Goal: Task Accomplishment & Management: Complete application form

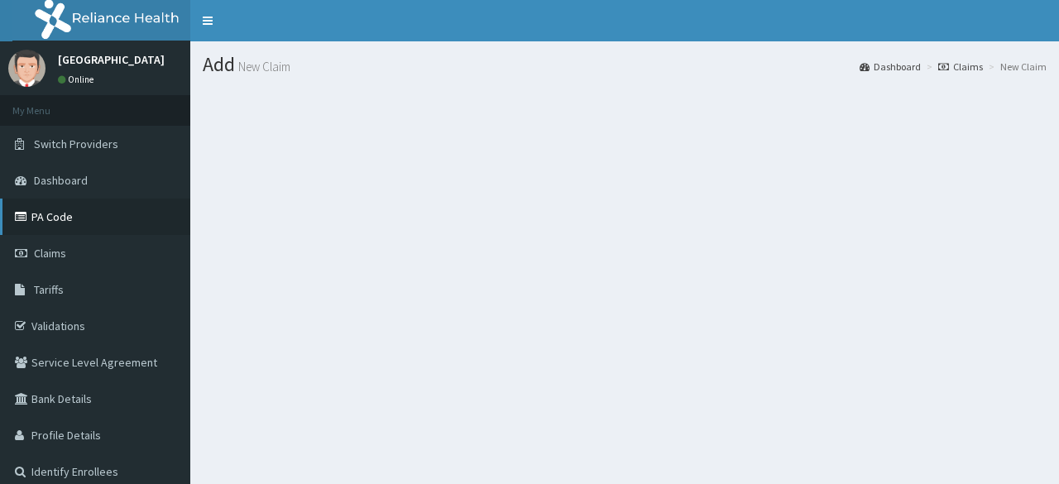
click at [78, 223] on link "PA Code" at bounding box center [95, 217] width 190 height 36
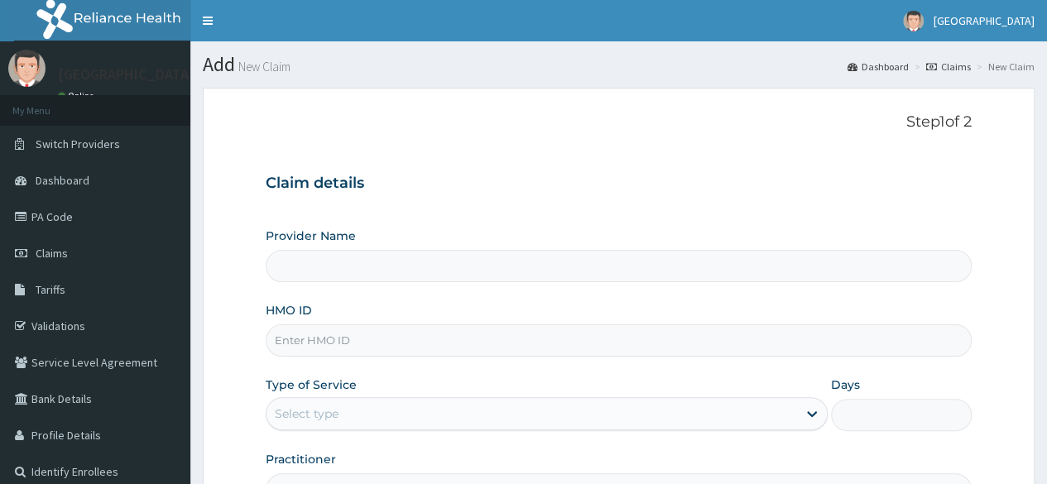
drag, startPoint x: 1058, startPoint y: 165, endPoint x: 1058, endPoint y: 373, distance: 208.5
click at [1047, 373] on html "R EL Toggle navigation Unita Hospital Unita Hospital - unitahospital@gmail.com …" at bounding box center [523, 340] width 1047 height 680
click at [309, 347] on input "HMO ID" at bounding box center [619, 340] width 706 height 32
type input "xx"
type input "[GEOGRAPHIC_DATA]"
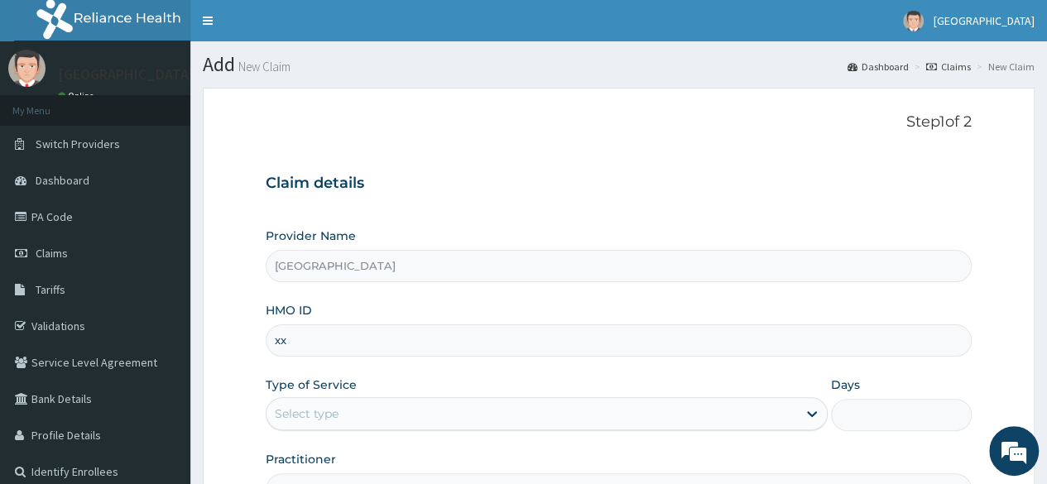
type input "x"
click at [309, 347] on input "HMO ID" at bounding box center [619, 340] width 706 height 32
click at [336, 333] on input "XMG/100226/C" at bounding box center [619, 340] width 706 height 32
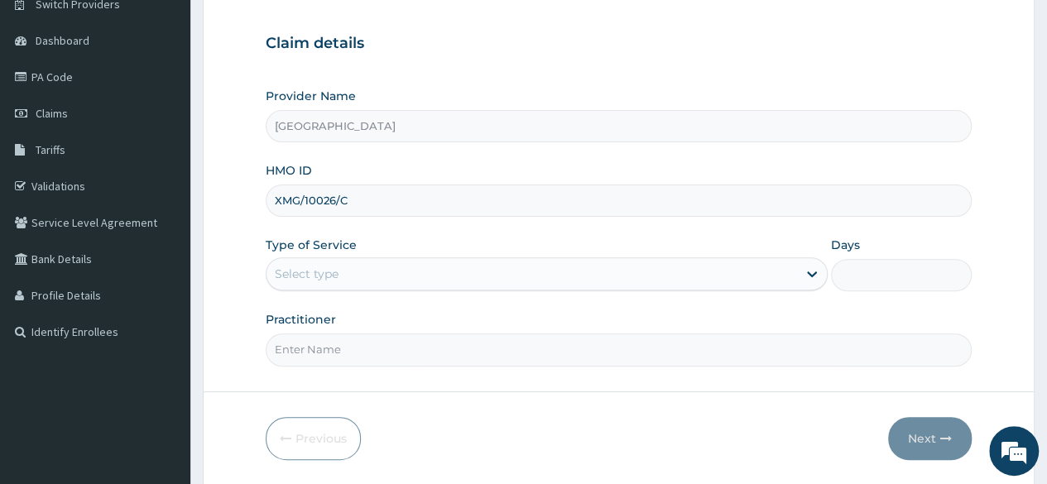
scroll to position [192, 0]
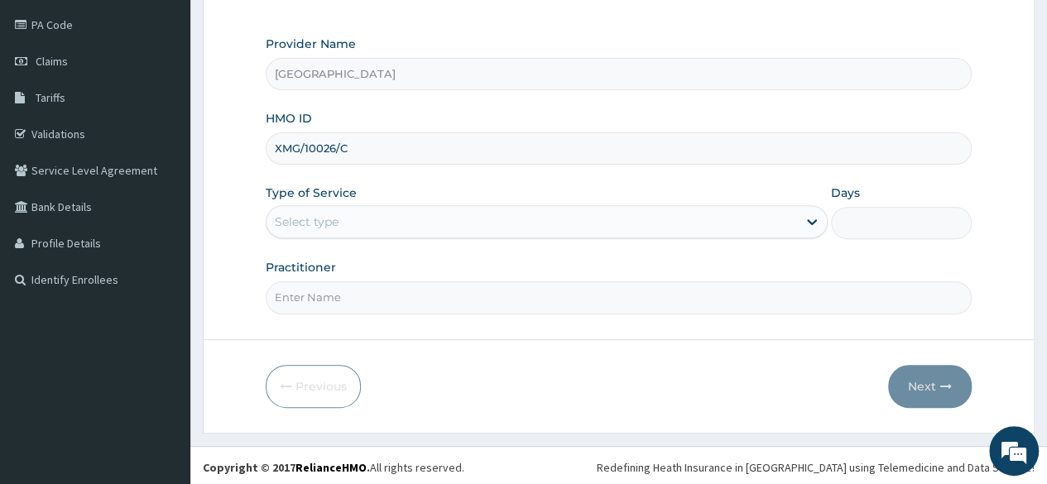
type input "XMG/10026/C"
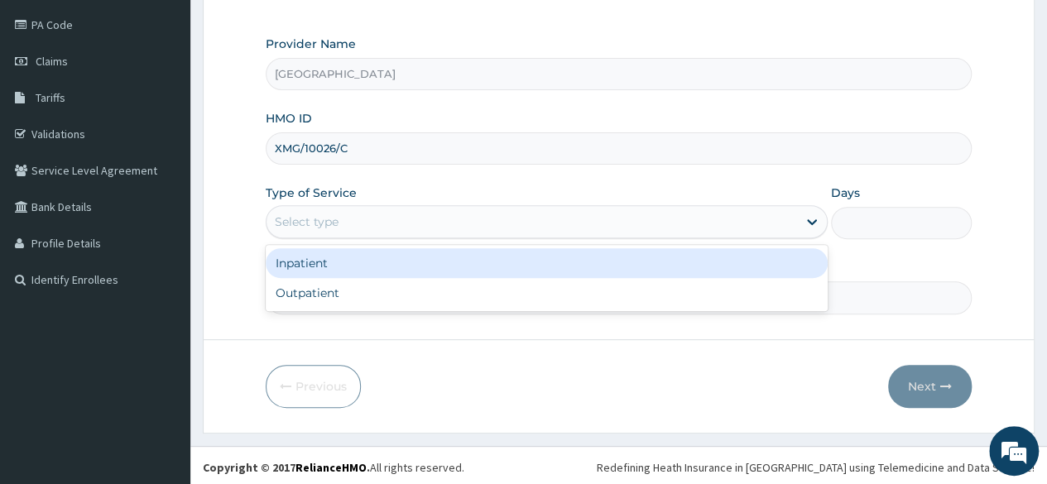
click at [781, 213] on div "Select type" at bounding box center [531, 221] width 530 height 26
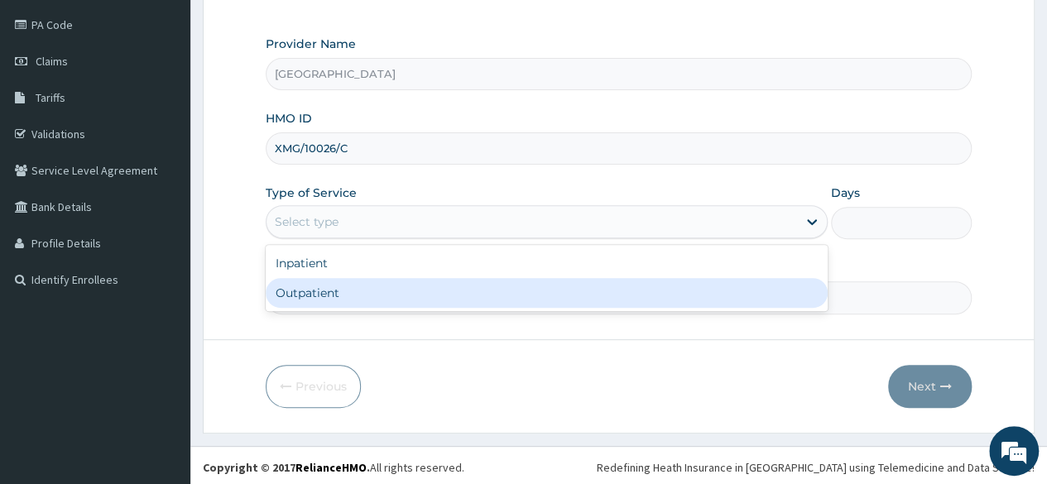
click at [747, 292] on div "Outpatient" at bounding box center [547, 293] width 562 height 30
type input "1"
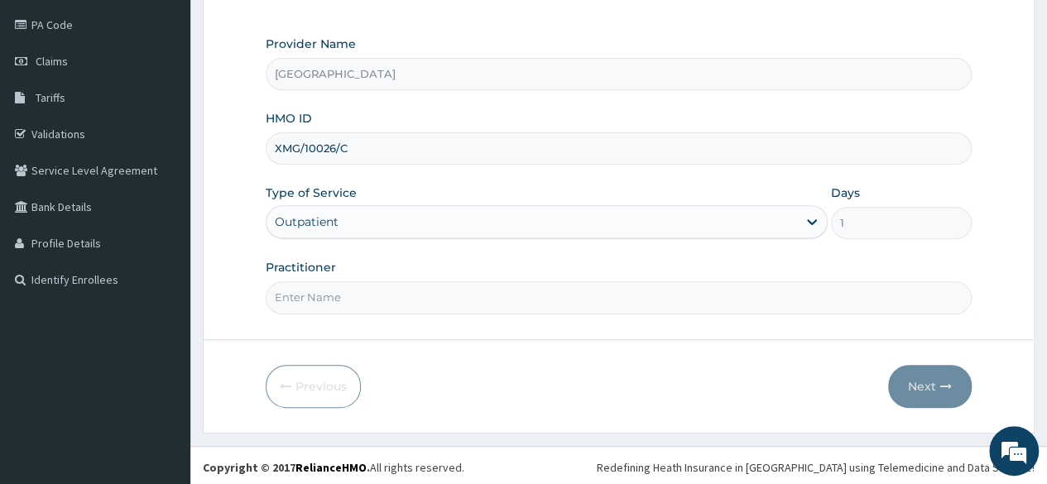
click at [658, 302] on input "Practitioner" at bounding box center [619, 297] width 706 height 32
type input "DR RASHEED"
click at [937, 368] on button "Next" at bounding box center [930, 386] width 84 height 43
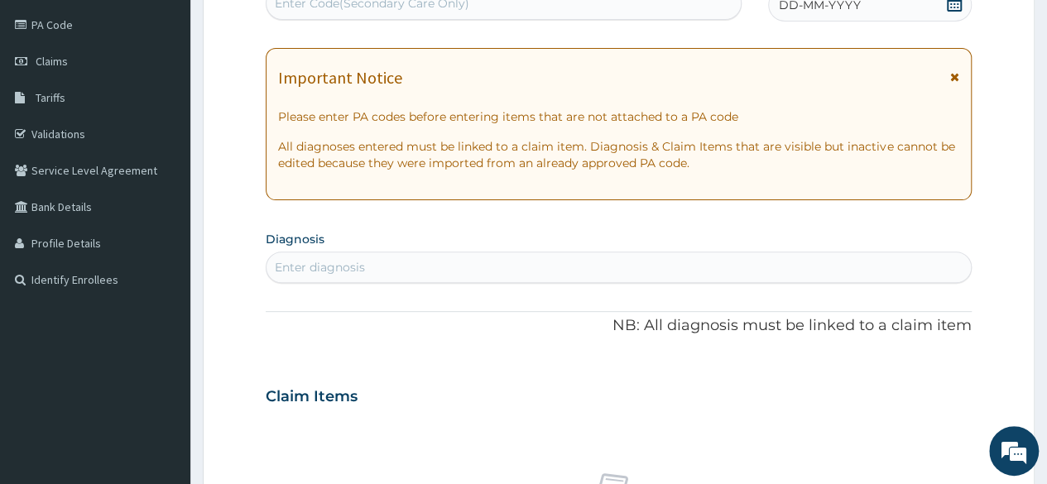
click at [875, 19] on div "DD-MM-YYYY" at bounding box center [870, 4] width 204 height 33
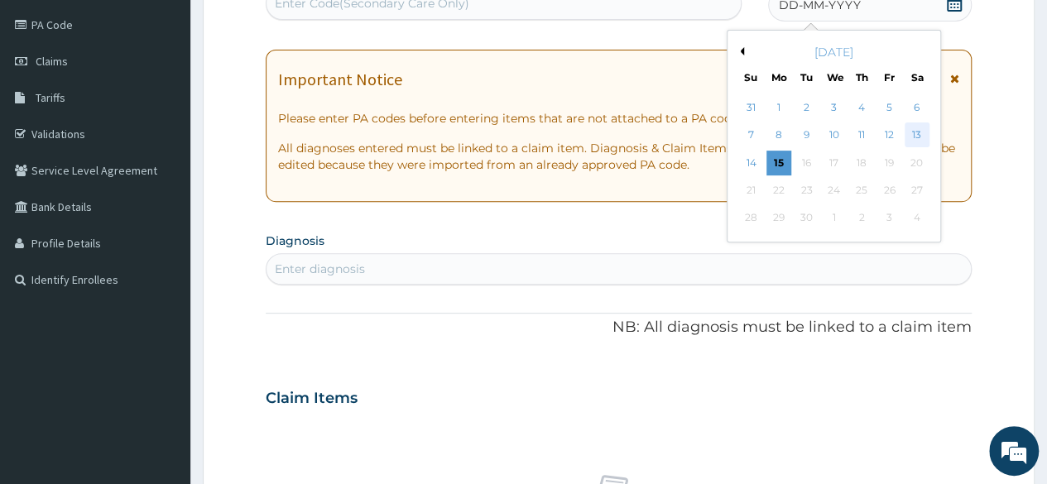
click at [908, 140] on div "13" at bounding box center [915, 135] width 25 height 25
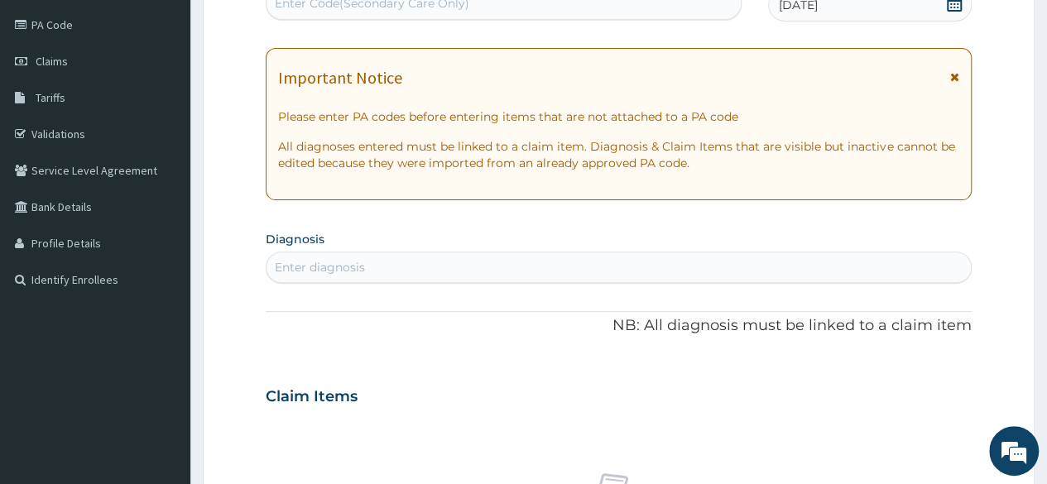
scroll to position [187, 0]
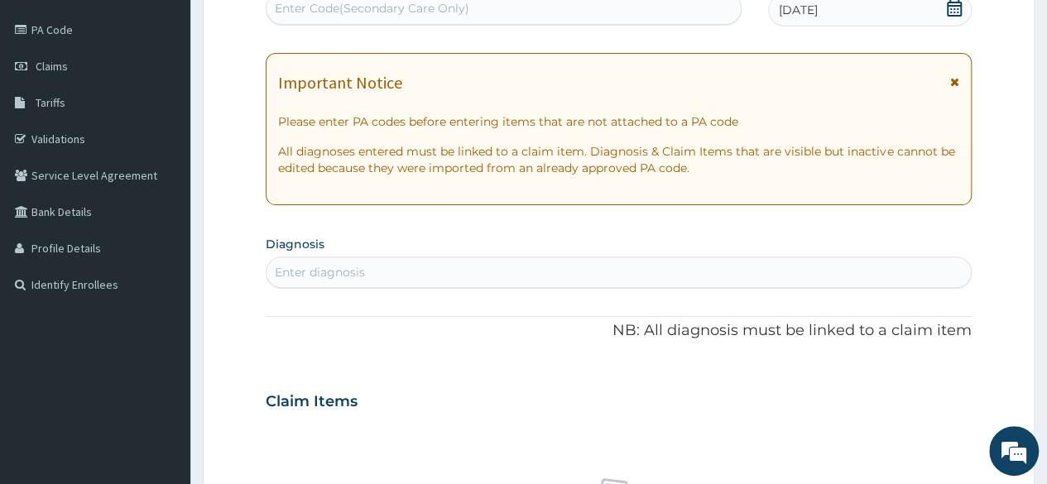
click at [599, 7] on div "Enter Code(Secondary Care Only)" at bounding box center [502, 8] width 473 height 26
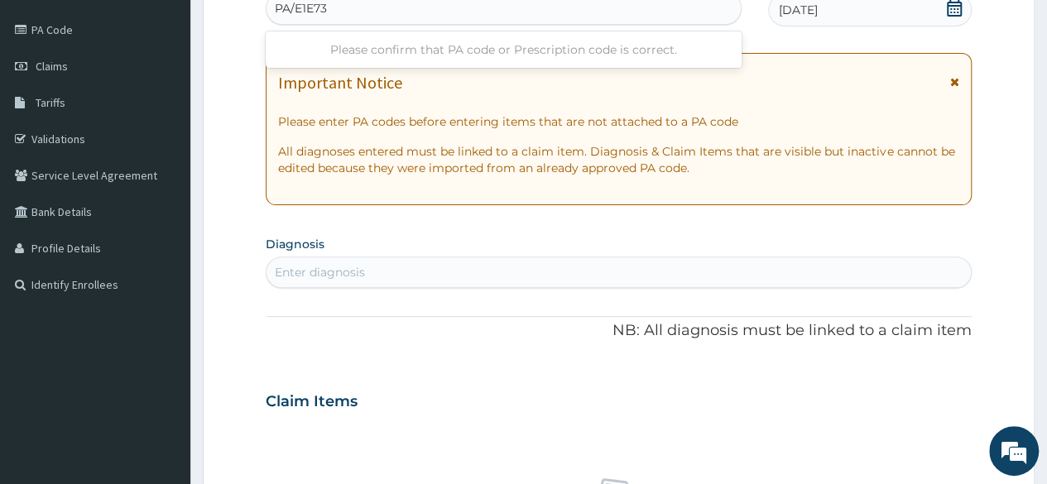
type input "PA/E1E73B"
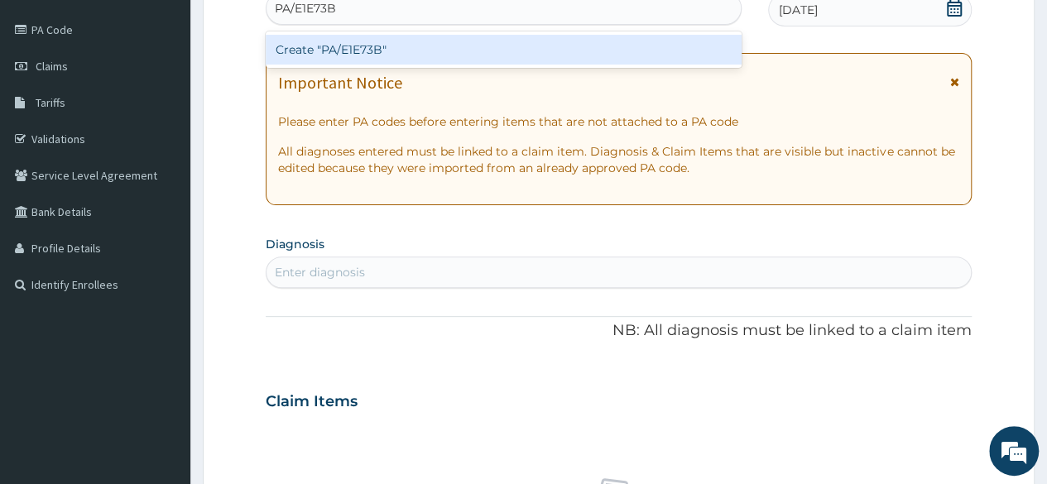
click at [601, 42] on div "Create "PA/E1E73B"" at bounding box center [503, 50] width 475 height 30
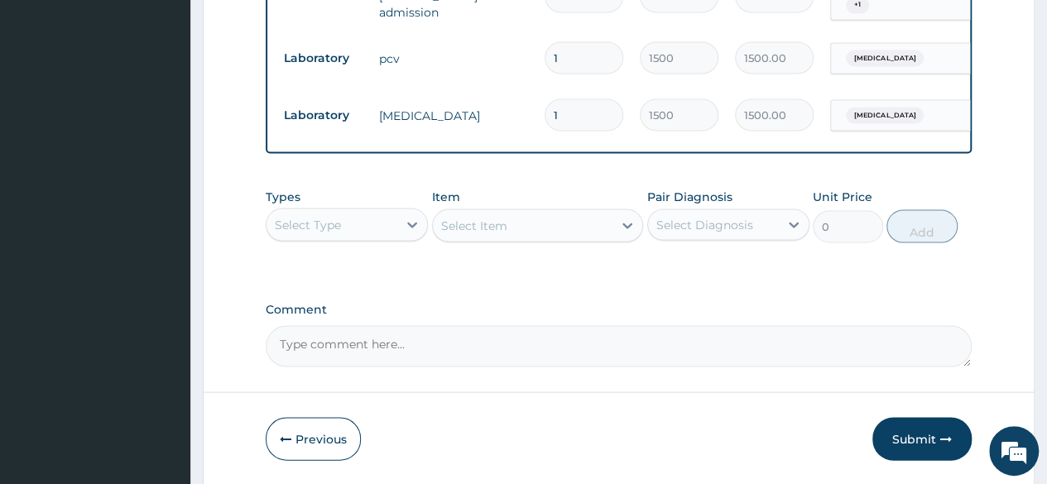
scroll to position [1544, 0]
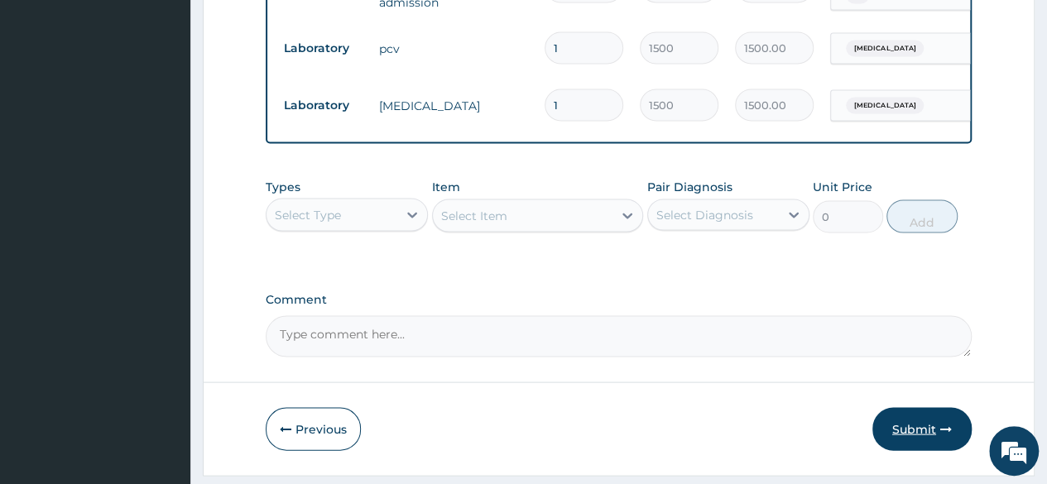
click at [938, 407] on button "Submit" at bounding box center [921, 428] width 99 height 43
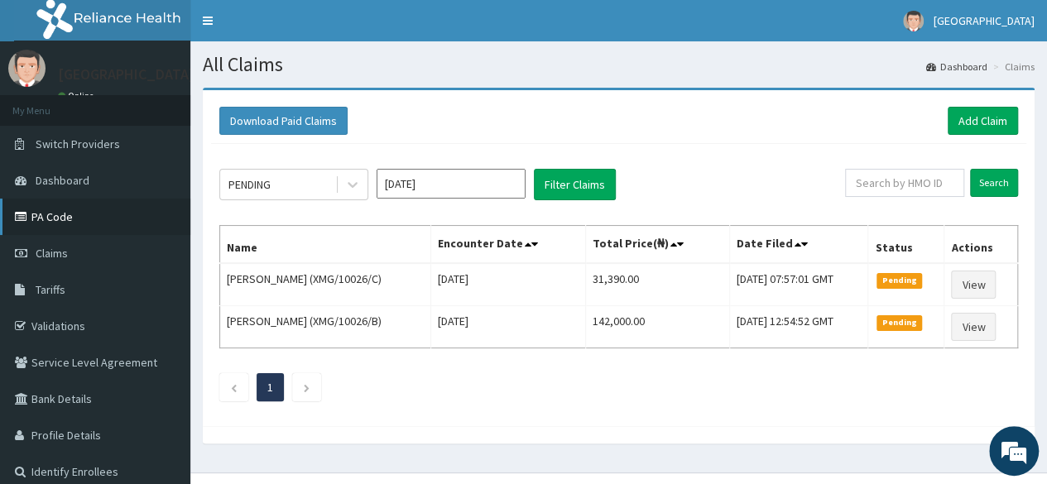
click at [33, 204] on link "PA Code" at bounding box center [95, 217] width 190 height 36
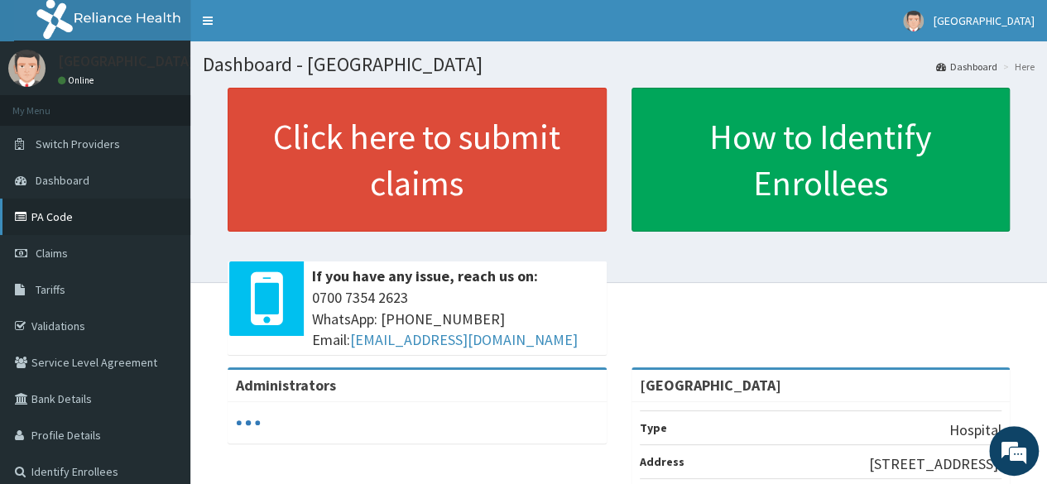
click at [53, 221] on link "PA Code" at bounding box center [95, 217] width 190 height 36
click at [303, 174] on link "Click here to submit claims" at bounding box center [417, 160] width 379 height 144
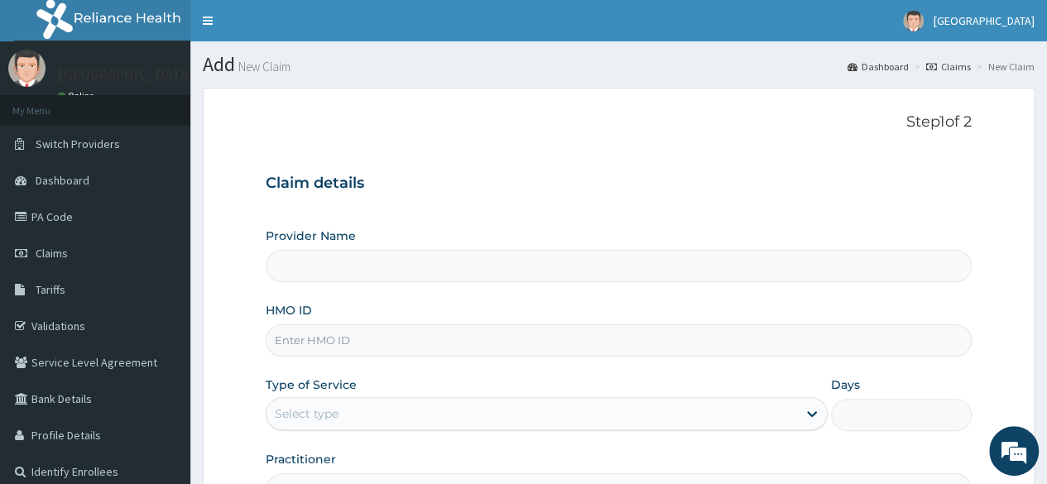
click at [328, 351] on input "HMO ID" at bounding box center [619, 340] width 706 height 32
type input "P"
type input "[GEOGRAPHIC_DATA]"
type input "P"
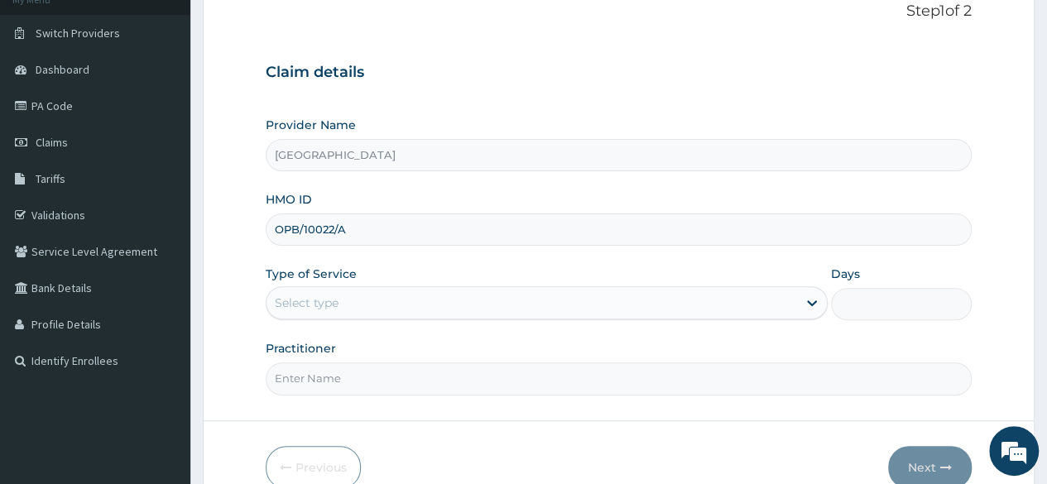
scroll to position [141, 0]
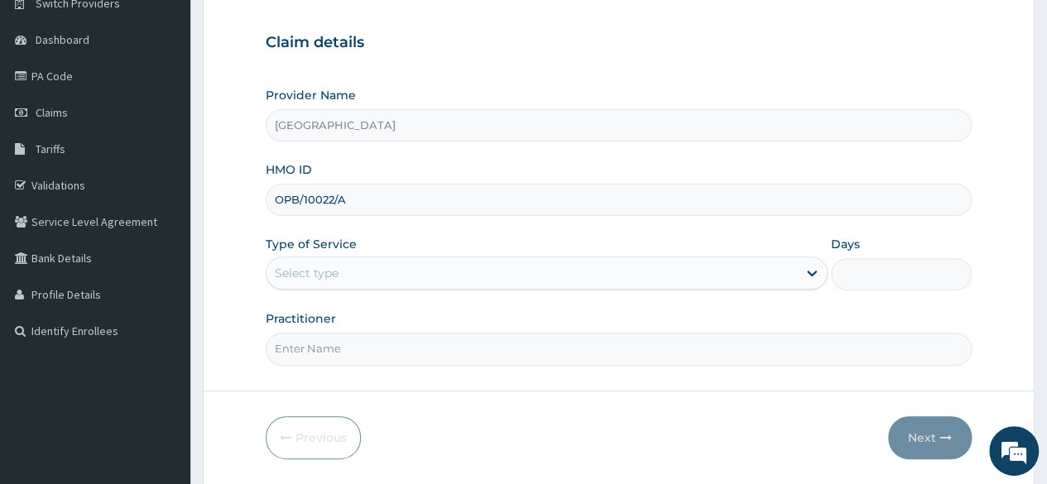
type input "OPB/10022/A"
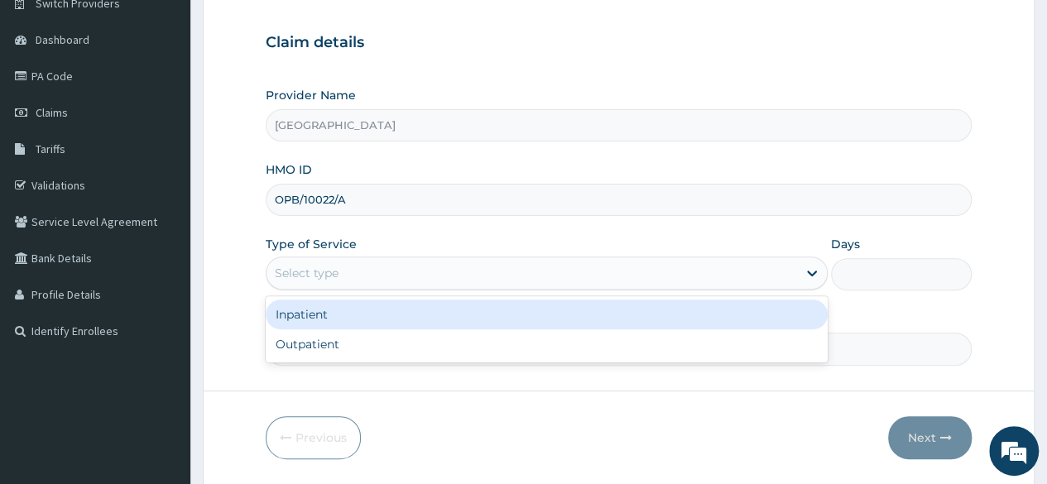
click at [692, 276] on div "Select type" at bounding box center [531, 273] width 530 height 26
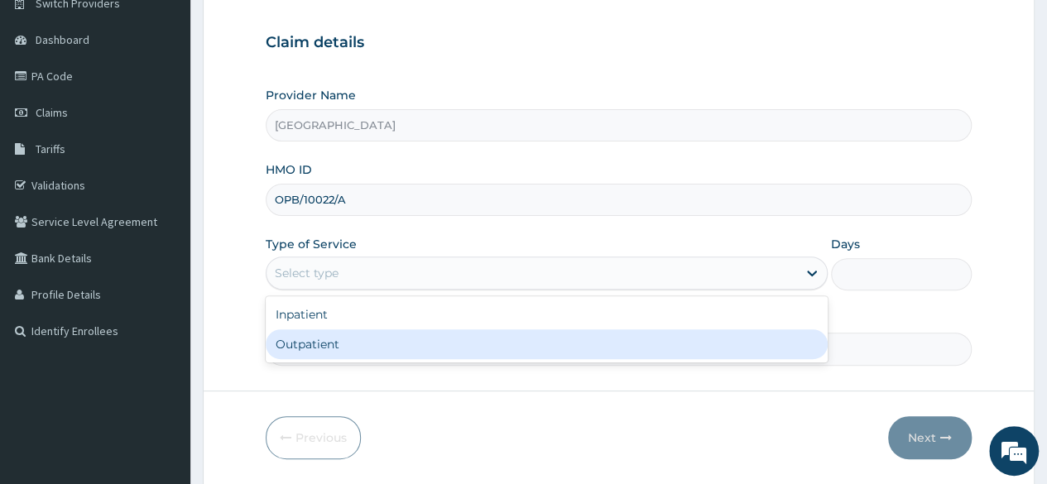
click at [595, 346] on div "Outpatient" at bounding box center [547, 344] width 562 height 30
type input "1"
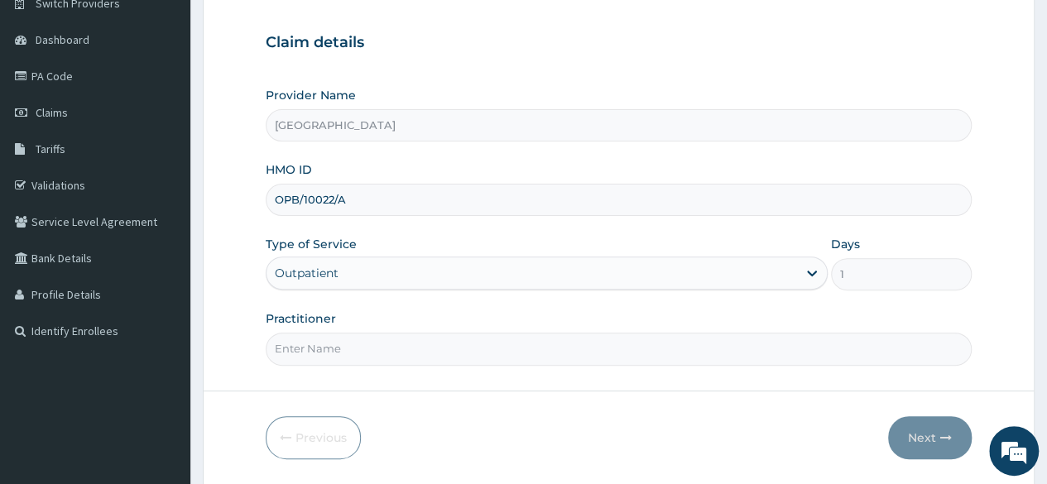
click at [586, 345] on input "Practitioner" at bounding box center [619, 349] width 706 height 32
type input "DR RASHEED"
click at [930, 449] on button "Next" at bounding box center [930, 437] width 84 height 43
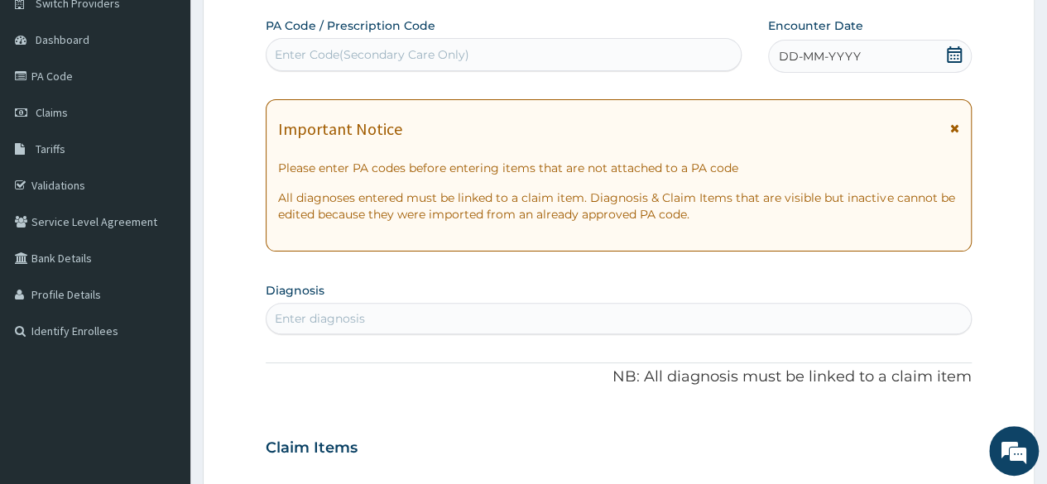
click at [664, 51] on div "Enter Code(Secondary Care Only)" at bounding box center [502, 54] width 473 height 26
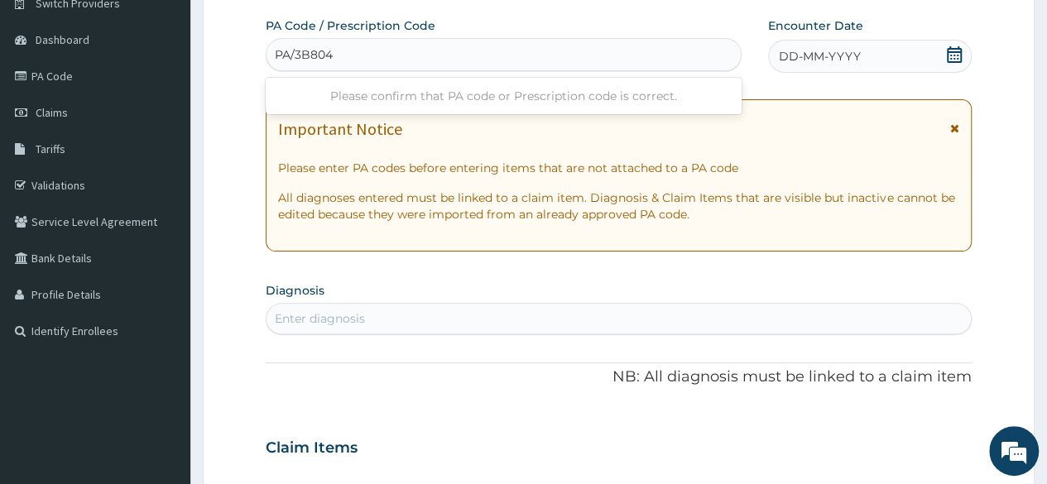
type input "PA/3B8048"
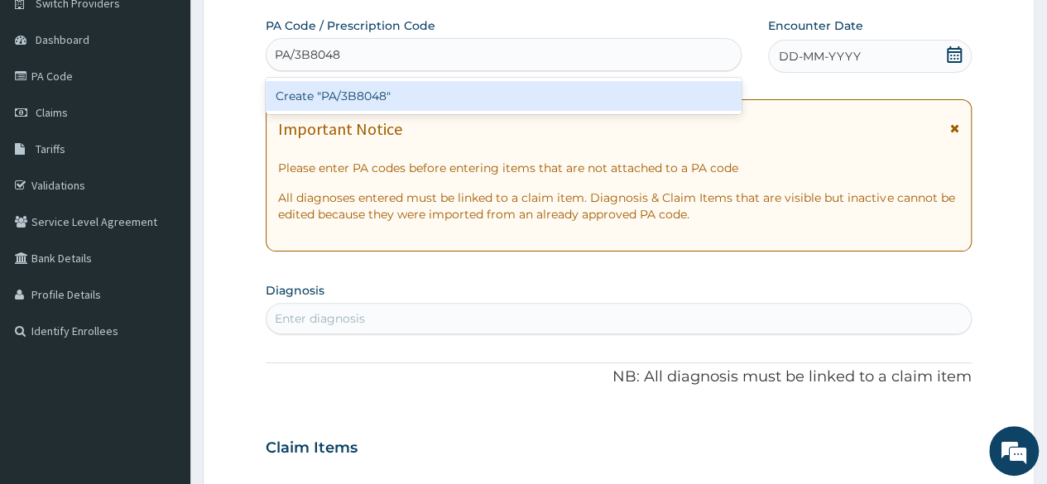
click at [667, 93] on div "Create "PA/3B8048"" at bounding box center [503, 96] width 475 height 30
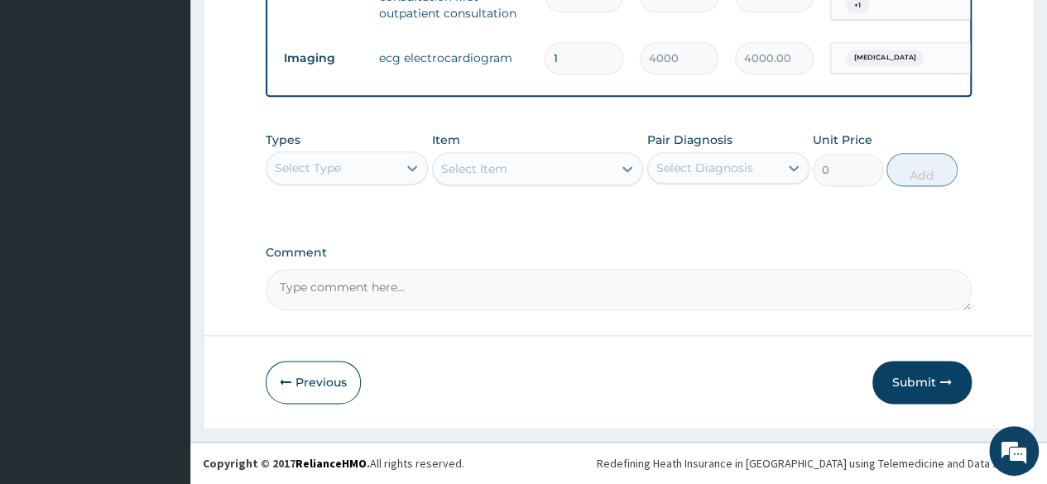
scroll to position [993, 0]
click at [916, 393] on button "Submit" at bounding box center [921, 382] width 99 height 43
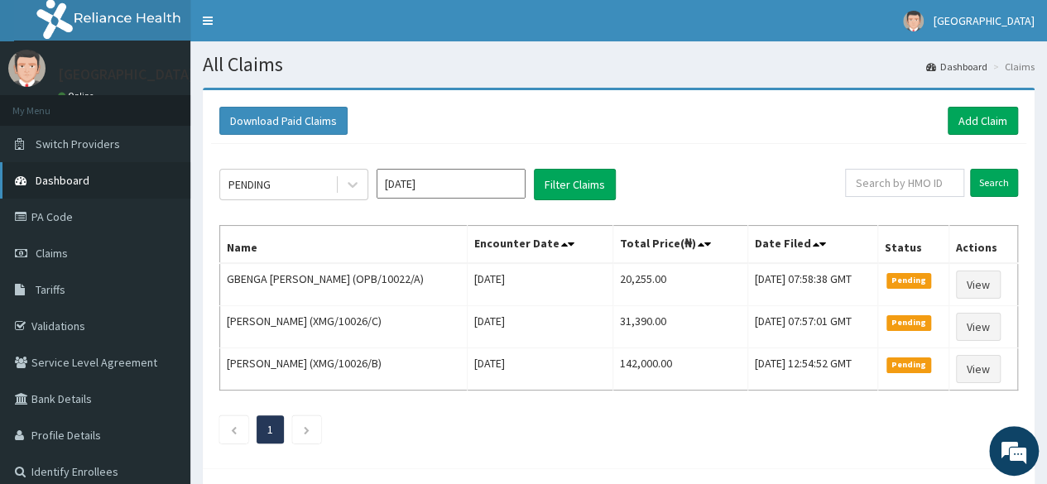
click at [71, 194] on link "Dashboard" at bounding box center [95, 180] width 190 height 36
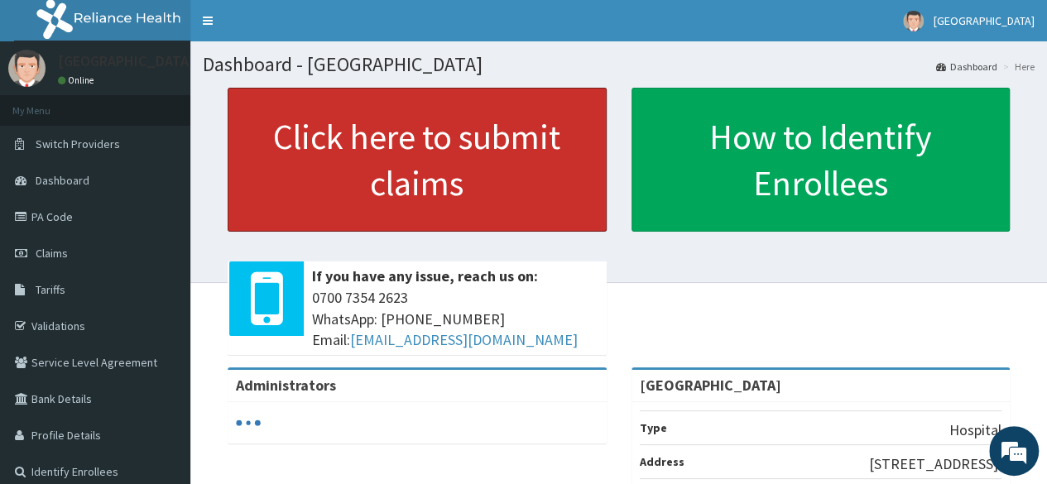
click at [556, 126] on link "Click here to submit claims" at bounding box center [417, 160] width 379 height 144
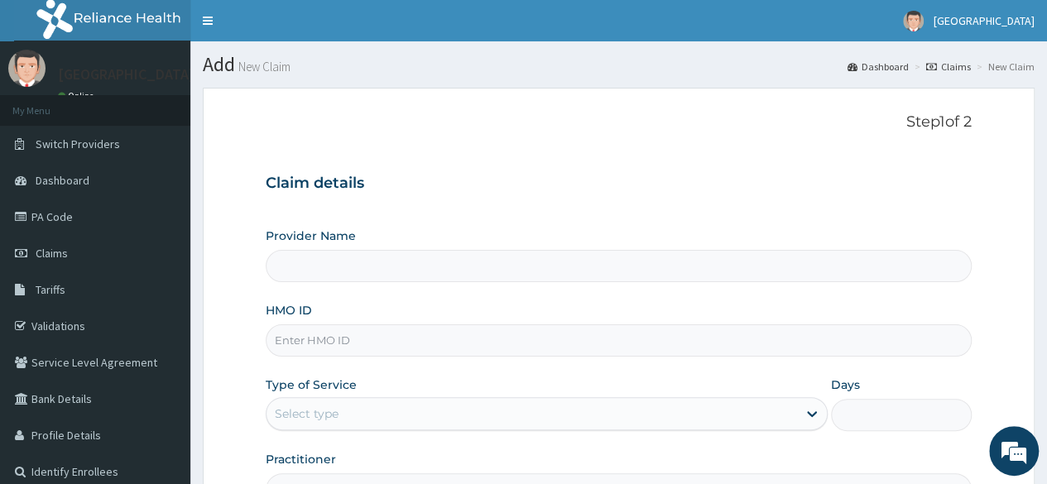
click at [391, 342] on input "HMO ID" at bounding box center [619, 340] width 706 height 32
type input "OP"
type input "[GEOGRAPHIC_DATA]"
type input "OPB/10022/A"
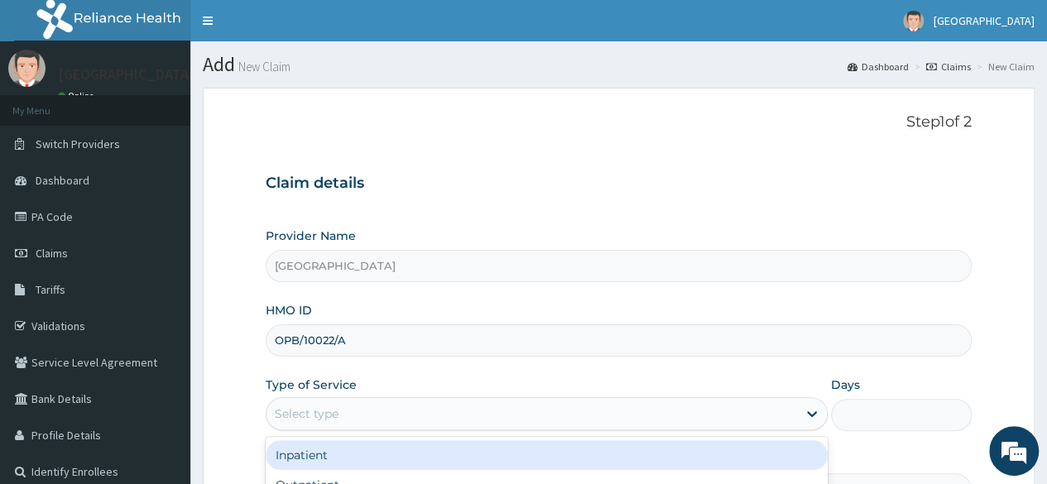
click at [756, 413] on div "Select type" at bounding box center [531, 413] width 530 height 26
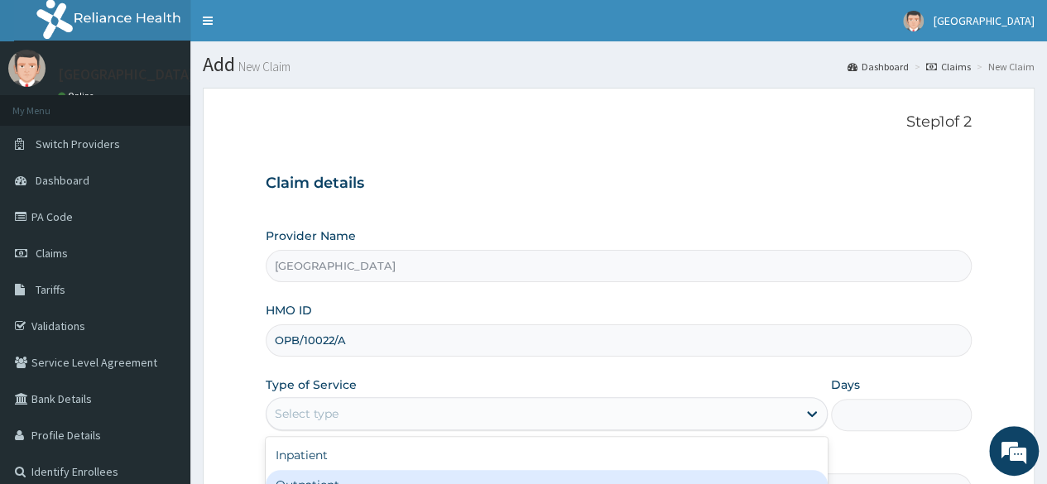
click at [721, 472] on div "Outpatient" at bounding box center [547, 485] width 562 height 30
type input "1"
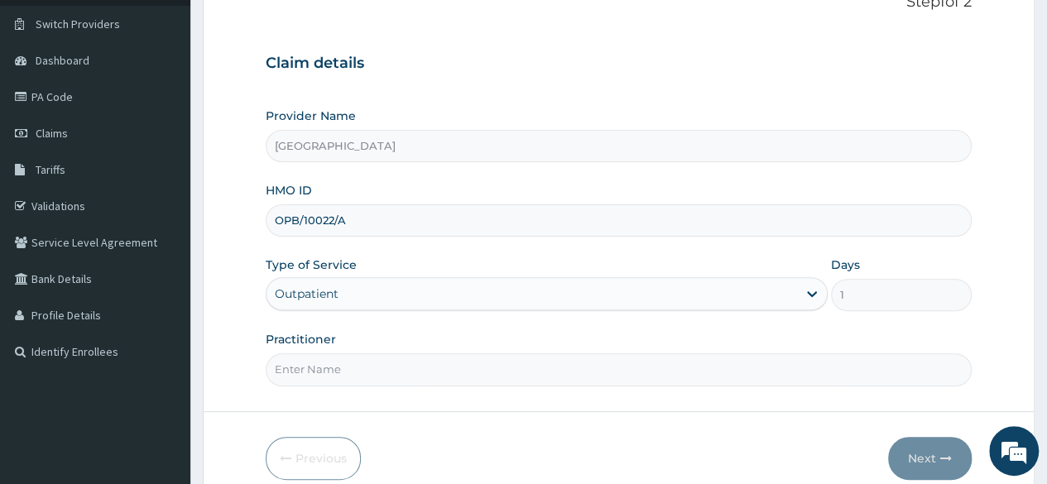
scroll to position [192, 0]
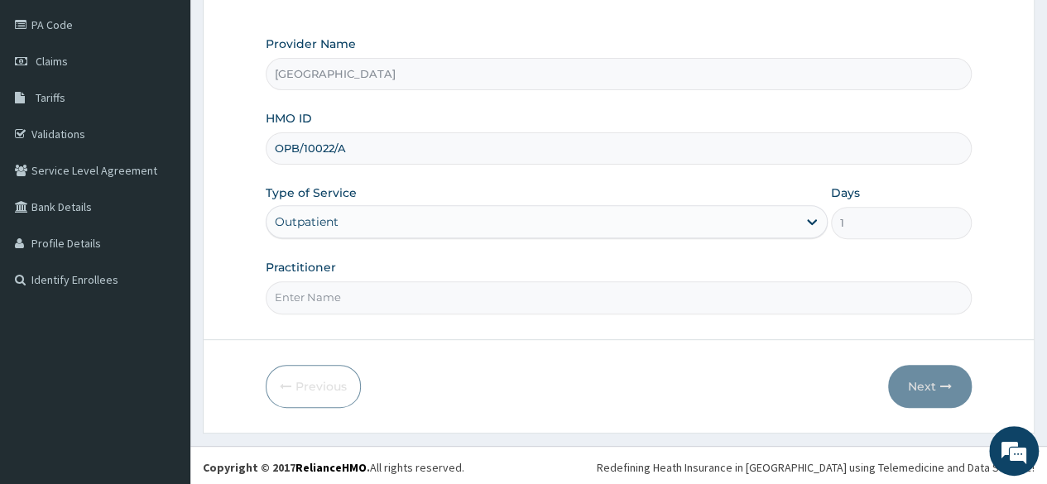
click at [673, 294] on input "Practitioner" at bounding box center [619, 297] width 706 height 32
type input "[PERSON_NAME]"
click at [917, 368] on button "Next" at bounding box center [930, 386] width 84 height 43
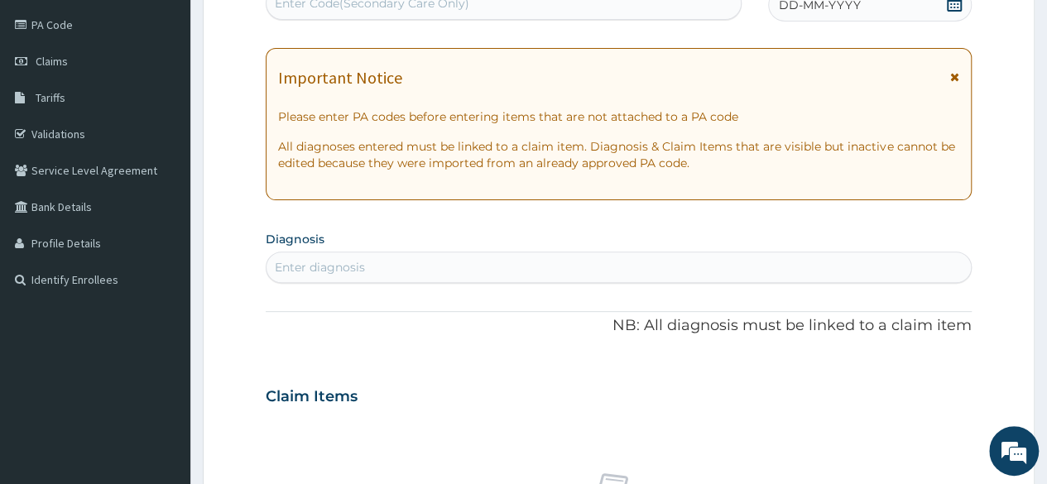
click at [804, 12] on span "DD-MM-YYYY" at bounding box center [820, 5] width 82 height 17
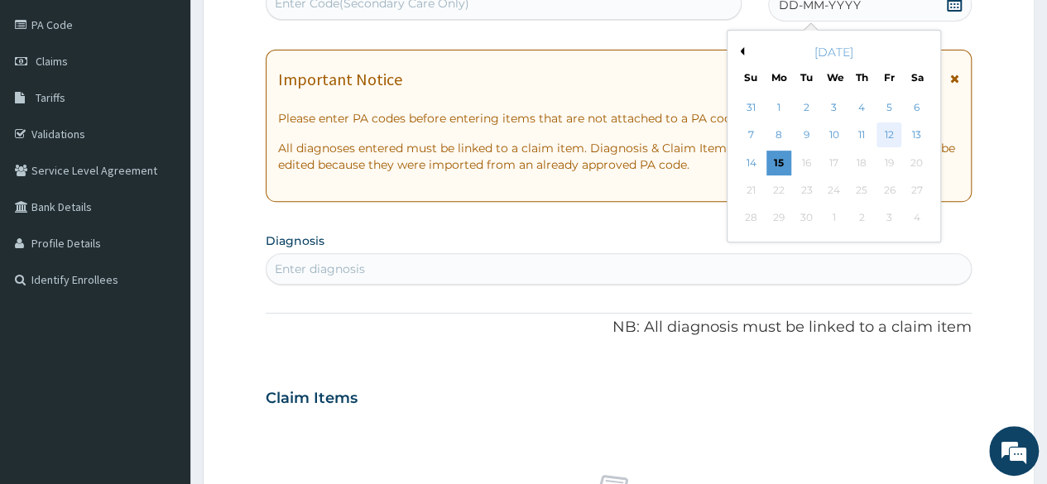
click at [882, 132] on div "12" at bounding box center [888, 135] width 25 height 25
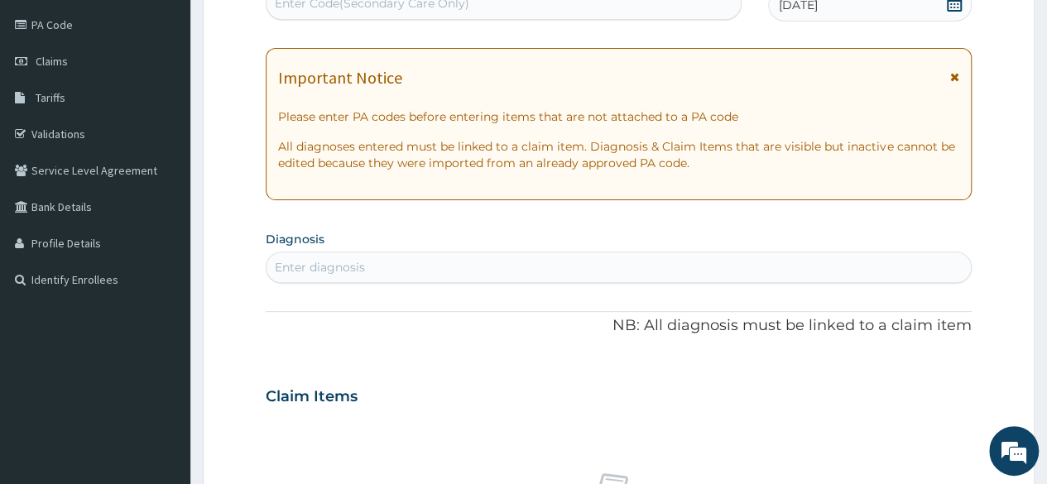
click at [562, 268] on div "Enter diagnosis" at bounding box center [618, 267] width 704 height 26
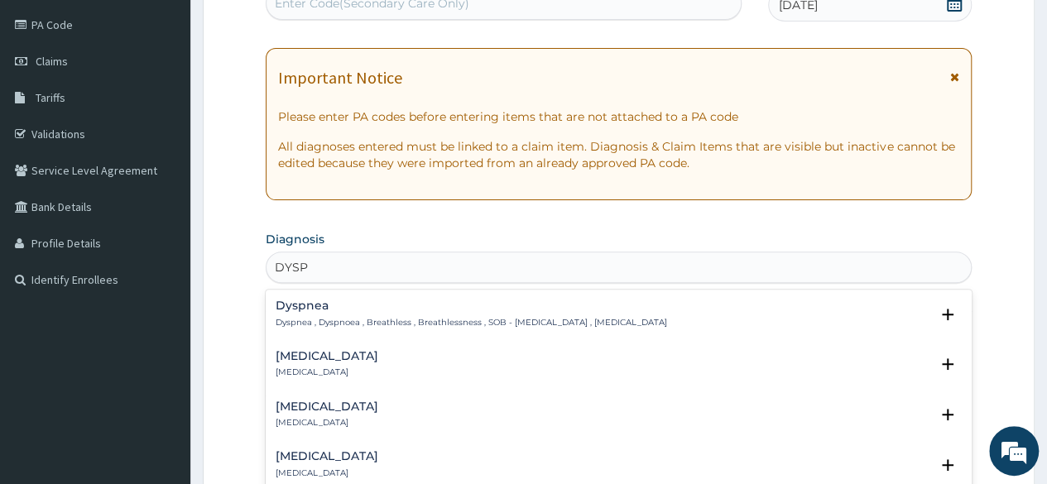
type input "DYSPE"
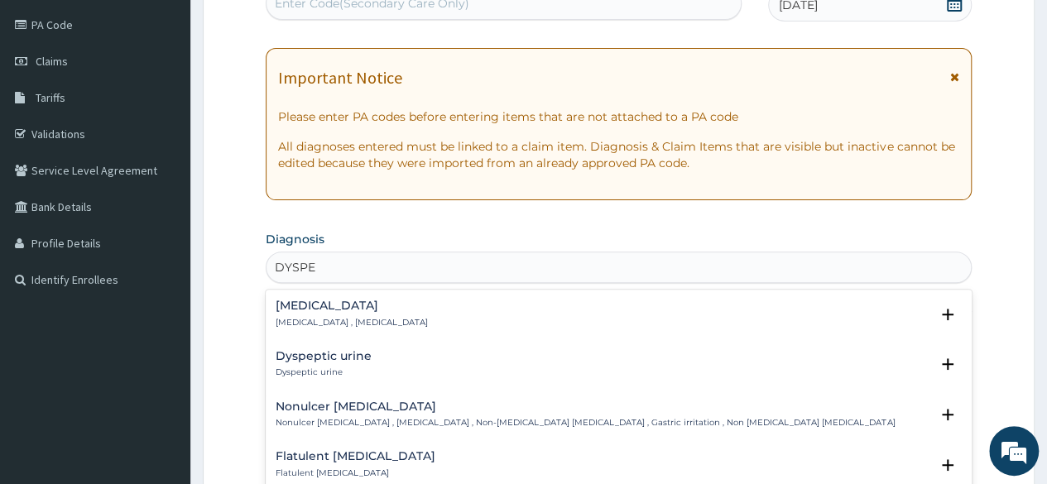
click at [314, 314] on div "[MEDICAL_DATA] [MEDICAL_DATA] , [MEDICAL_DATA]" at bounding box center [352, 314] width 152 height 29
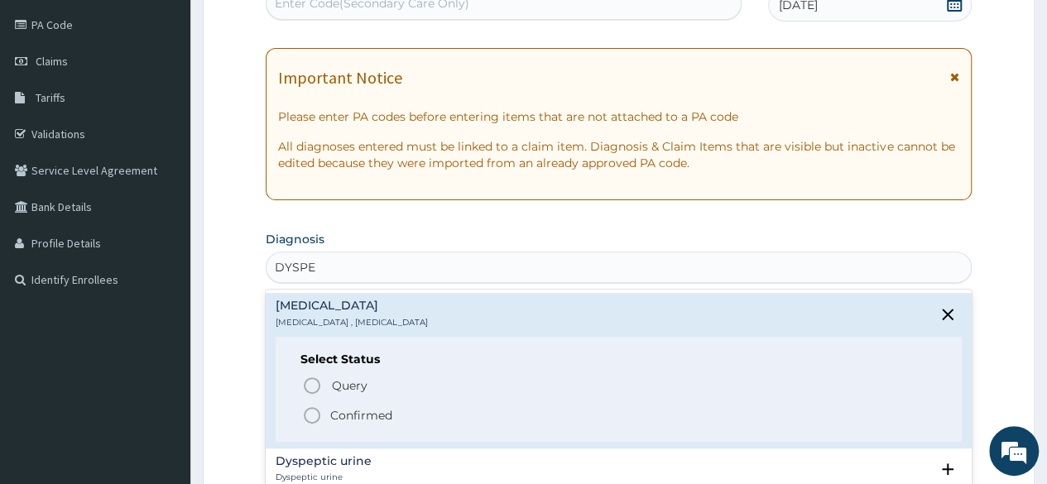
click at [314, 409] on icon "status option filled" at bounding box center [312, 415] width 20 height 20
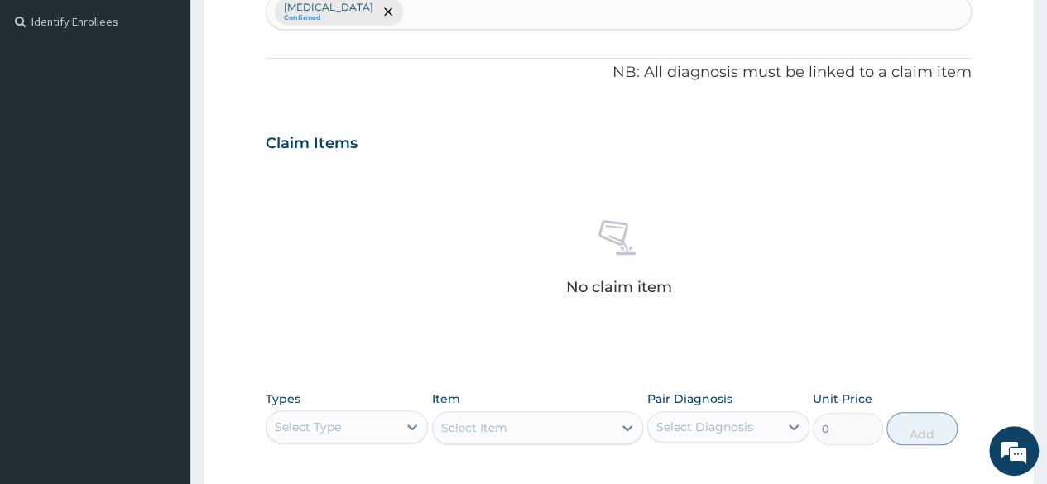
scroll to position [475, 0]
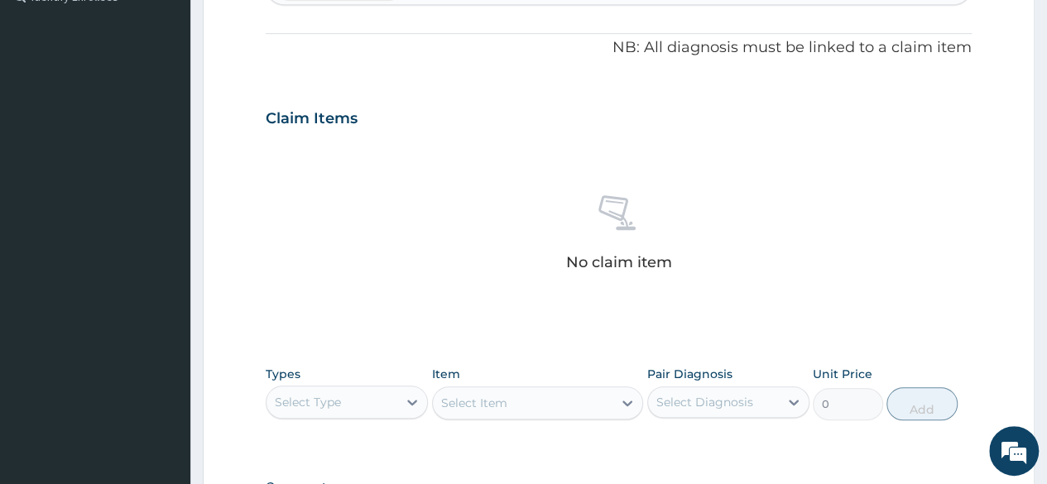
click at [397, 395] on div "Select Type" at bounding box center [331, 402] width 131 height 26
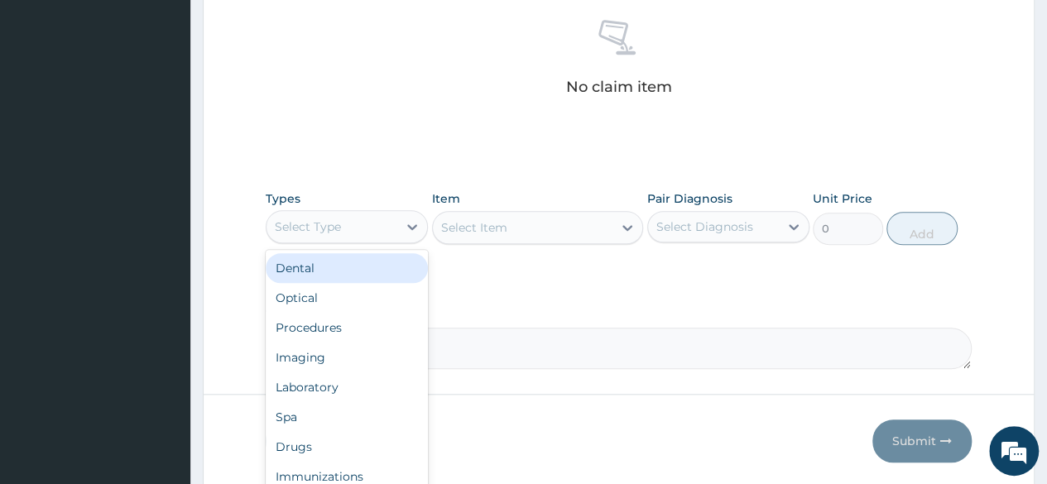
scroll to position [685, 0]
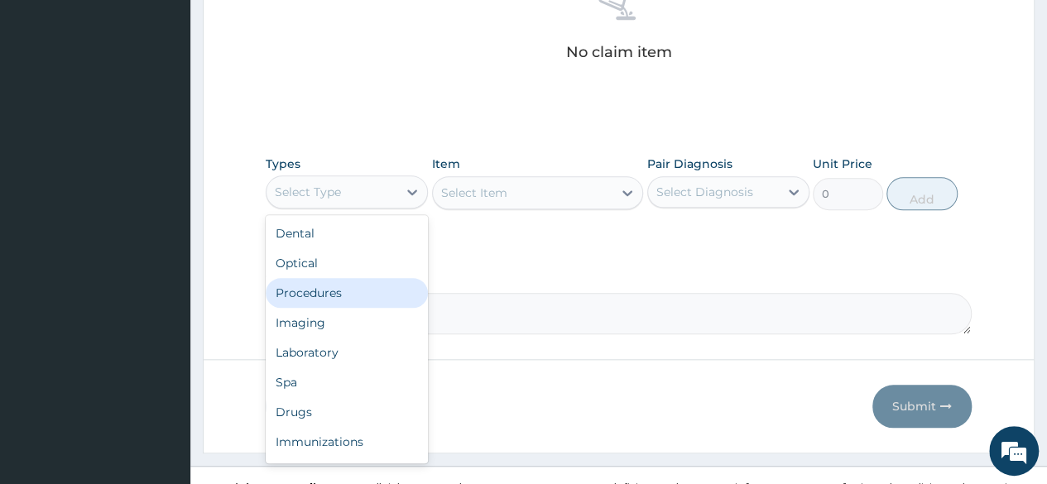
click at [341, 280] on div "Procedures" at bounding box center [347, 293] width 162 height 30
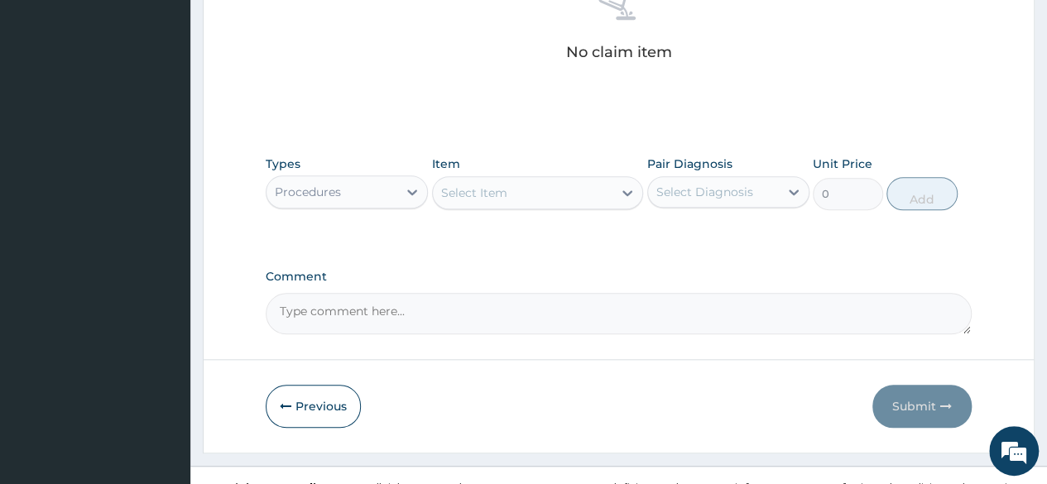
click at [495, 193] on div "Select Item" at bounding box center [474, 192] width 66 height 17
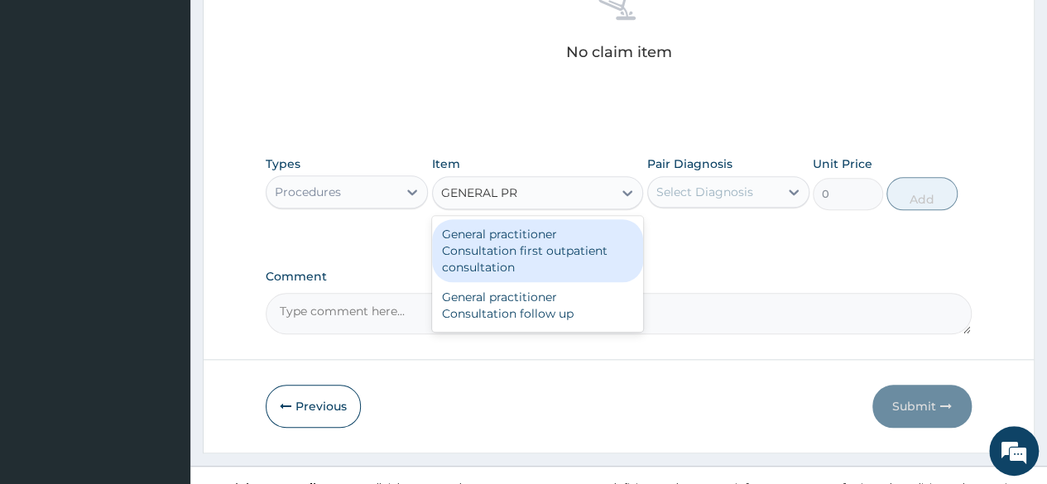
type input "GENERAL PRA"
click at [530, 219] on div "General practitioner Consultation first outpatient consultation" at bounding box center [538, 250] width 212 height 63
type input "3000"
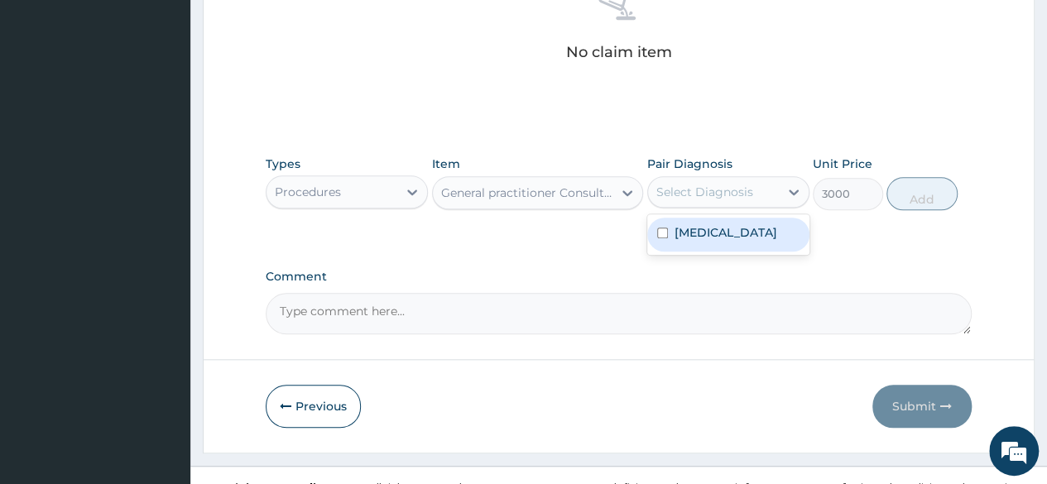
click at [724, 194] on div "Select Diagnosis" at bounding box center [704, 192] width 97 height 17
click at [700, 249] on div "[MEDICAL_DATA]" at bounding box center [728, 235] width 162 height 34
checkbox input "true"
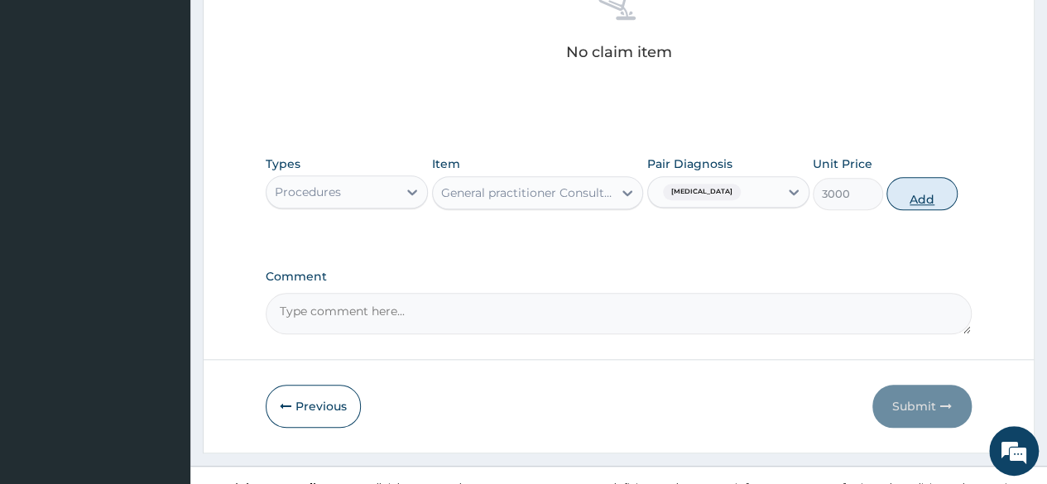
click at [918, 196] on button "Add" at bounding box center [921, 193] width 70 height 33
type input "0"
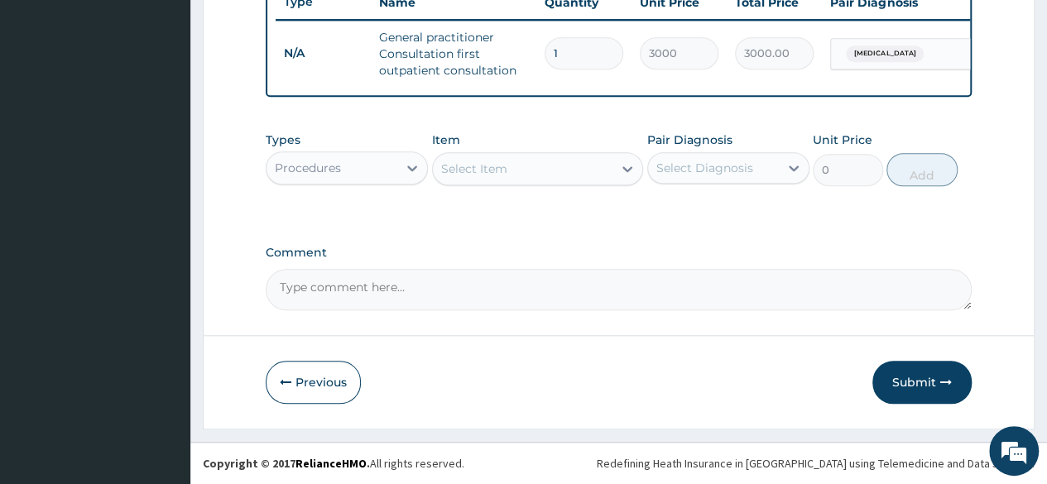
click at [351, 185] on div "Types Procedures" at bounding box center [347, 159] width 162 height 55
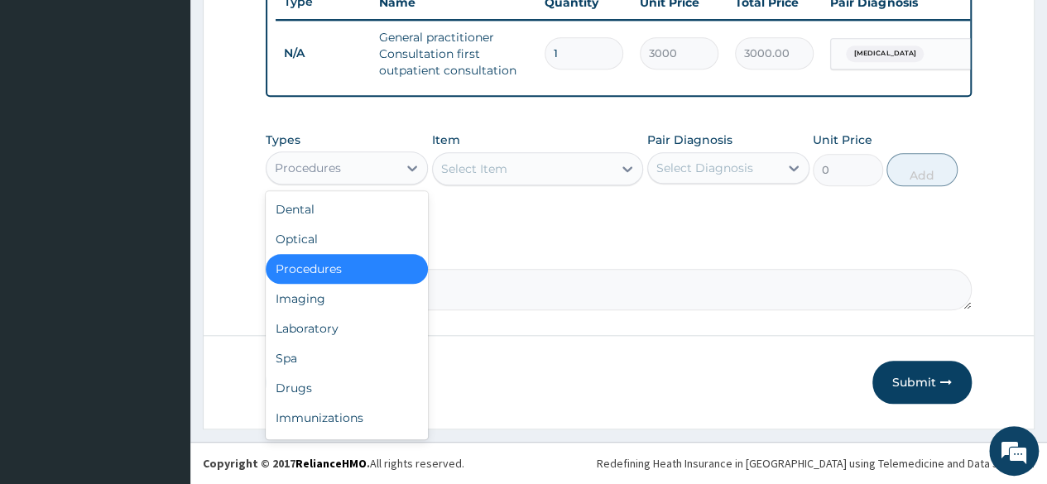
click at [376, 161] on div "Procedures" at bounding box center [331, 168] width 131 height 26
click at [349, 324] on div "Laboratory" at bounding box center [347, 329] width 162 height 30
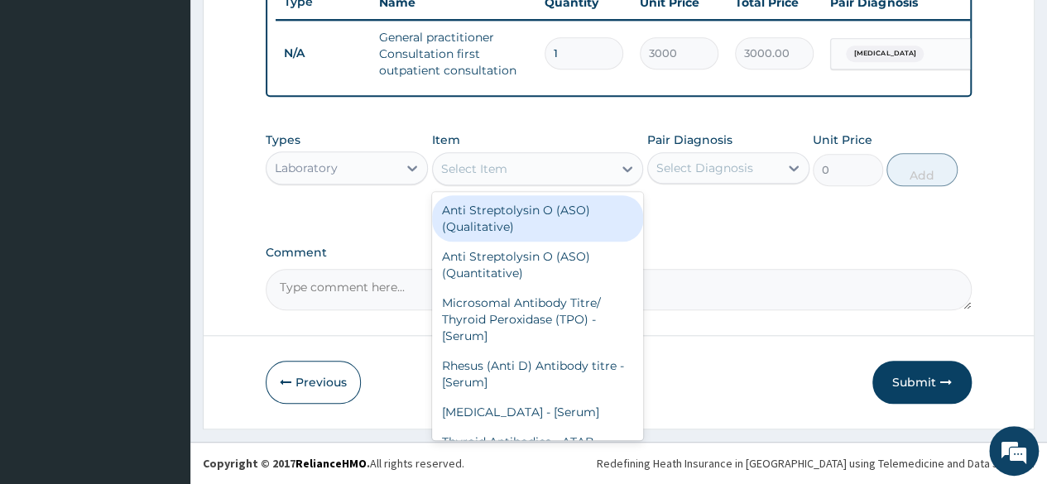
click at [505, 171] on div "Select Item" at bounding box center [474, 169] width 66 height 17
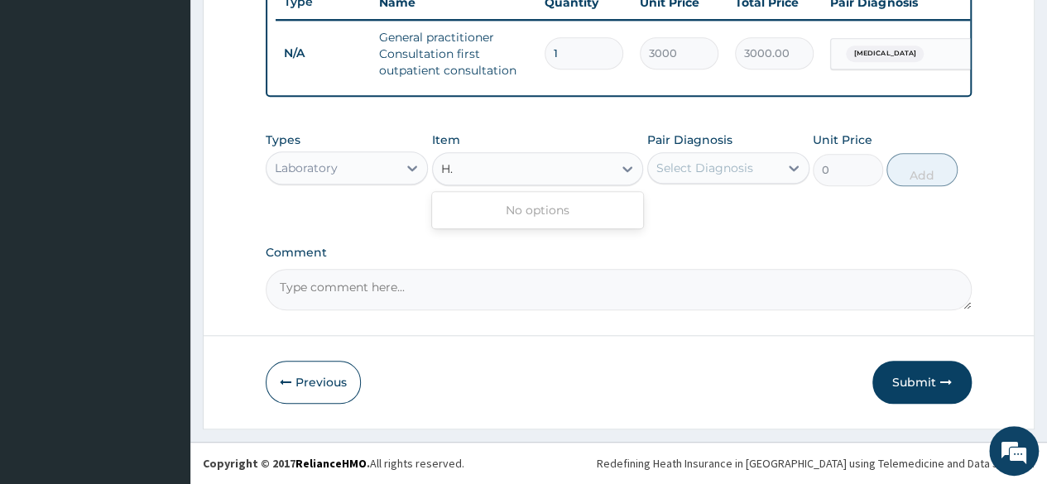
type input "H"
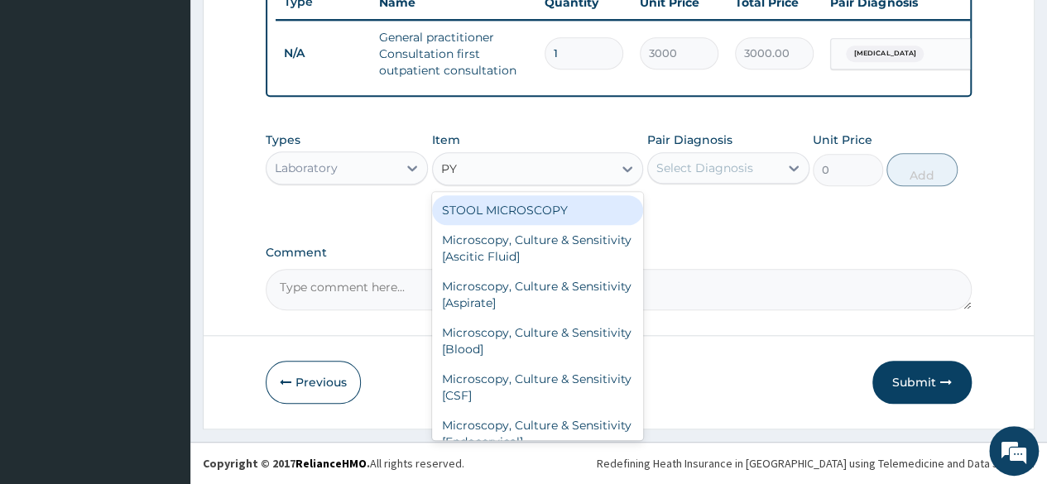
type input "PYL"
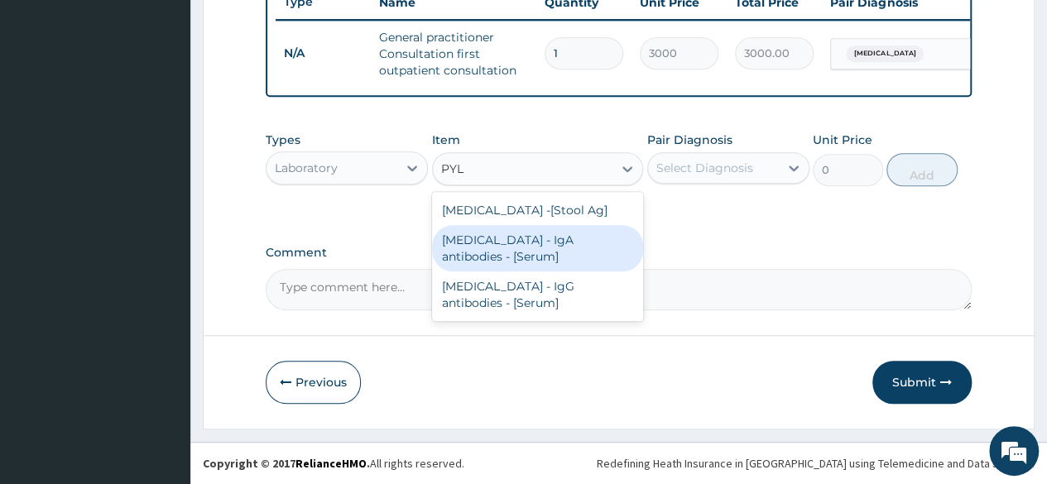
click at [549, 261] on div "[MEDICAL_DATA] - IgA antibodies - [Serum]" at bounding box center [538, 248] width 212 height 46
type input "5500"
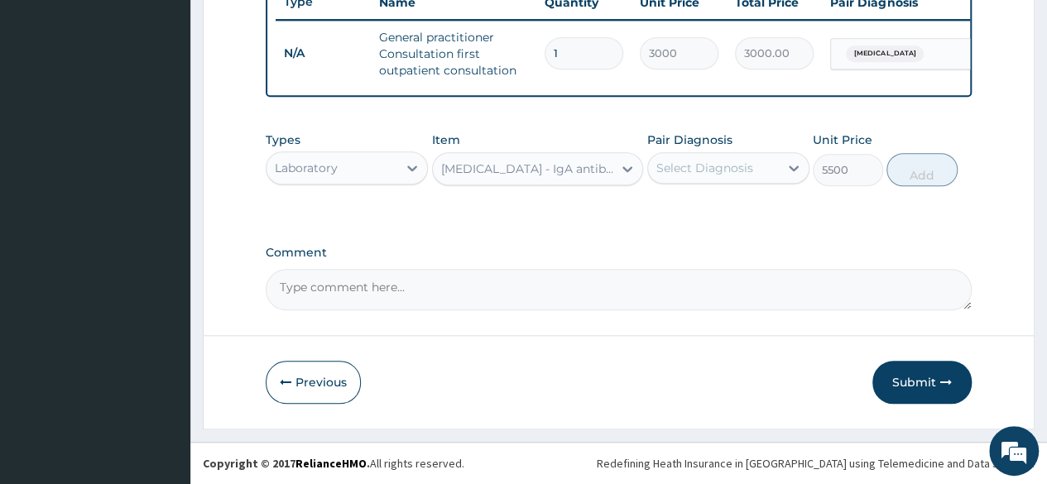
click at [736, 170] on div "Select Diagnosis" at bounding box center [704, 168] width 97 height 17
click at [735, 213] on label "[MEDICAL_DATA]" at bounding box center [725, 208] width 103 height 17
checkbox input "true"
click at [933, 184] on button "Add" at bounding box center [921, 169] width 70 height 33
type input "0"
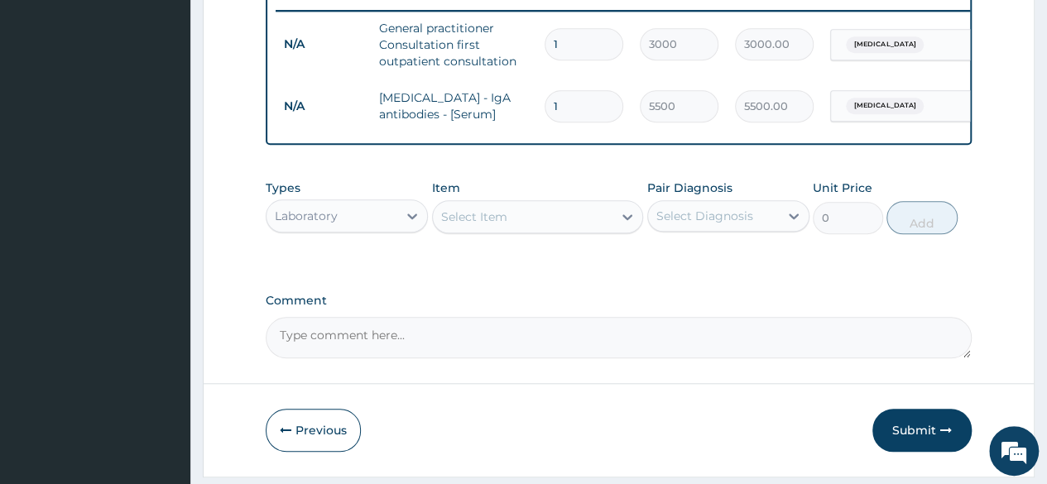
click at [319, 224] on div "Laboratory" at bounding box center [306, 216] width 63 height 17
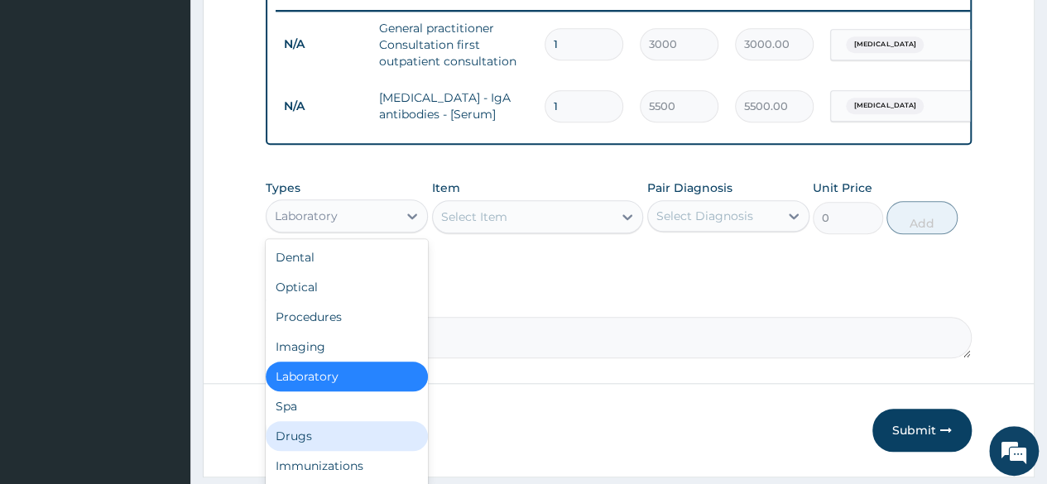
click at [305, 438] on div "Drugs" at bounding box center [347, 436] width 162 height 30
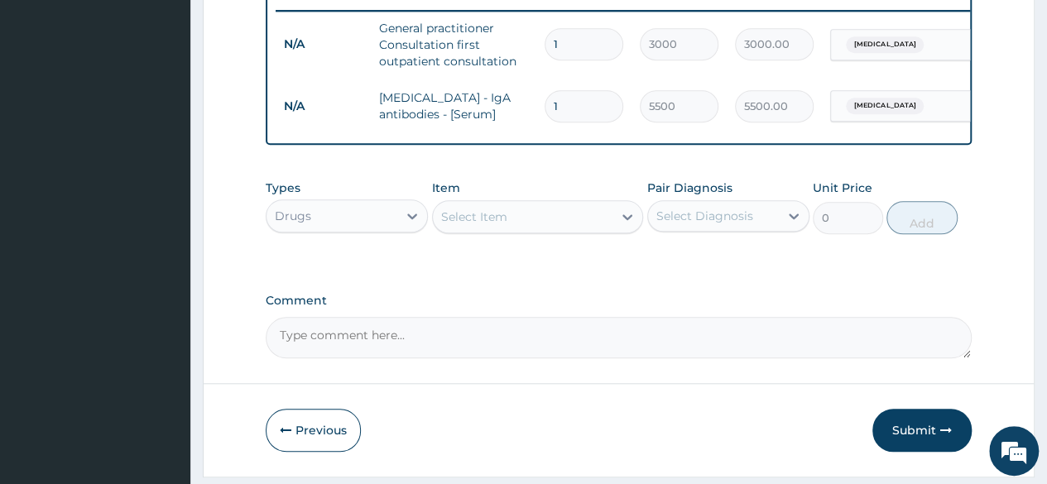
click at [563, 230] on div "Select Item" at bounding box center [523, 217] width 180 height 26
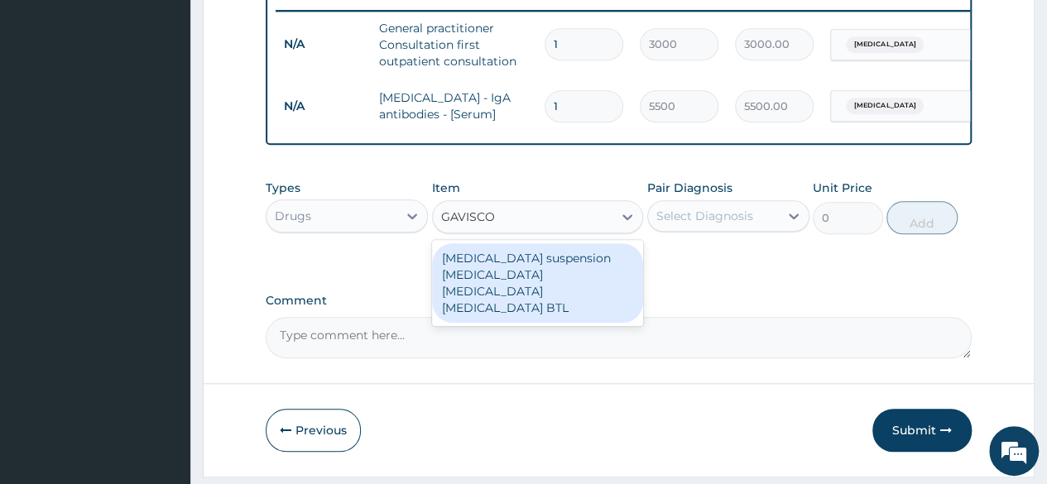
type input "[MEDICAL_DATA]"
click at [582, 287] on div "[MEDICAL_DATA] suspension [MEDICAL_DATA] [MEDICAL_DATA] [MEDICAL_DATA] BTL" at bounding box center [538, 282] width 212 height 79
type input "5220"
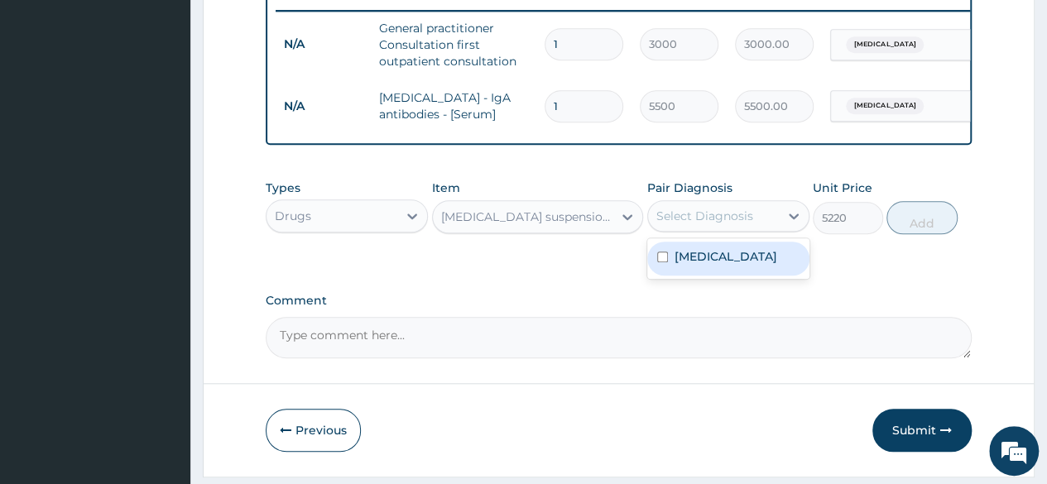
click at [725, 224] on div "Select Diagnosis" at bounding box center [704, 216] width 97 height 17
click at [720, 256] on div "[MEDICAL_DATA]" at bounding box center [728, 259] width 162 height 34
checkbox input "true"
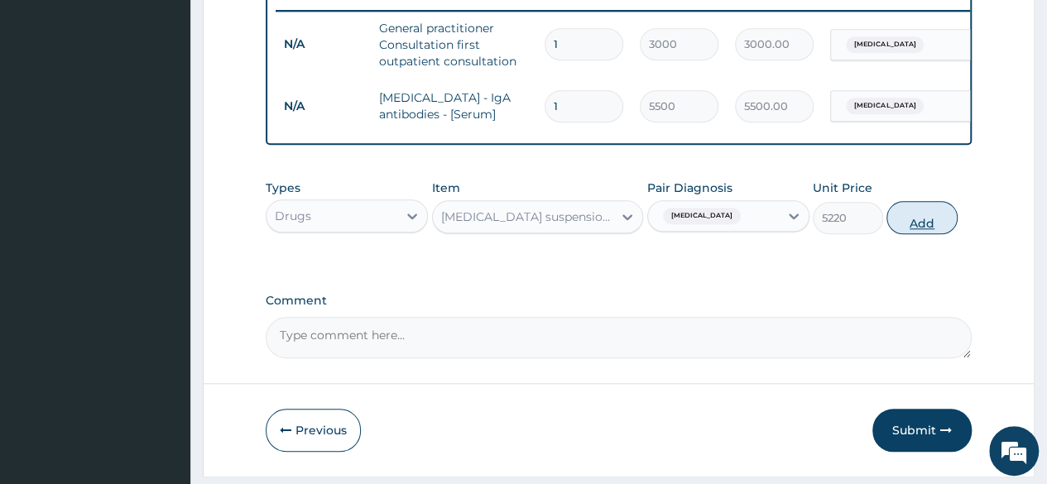
click at [946, 234] on button "Add" at bounding box center [921, 217] width 70 height 33
type input "0"
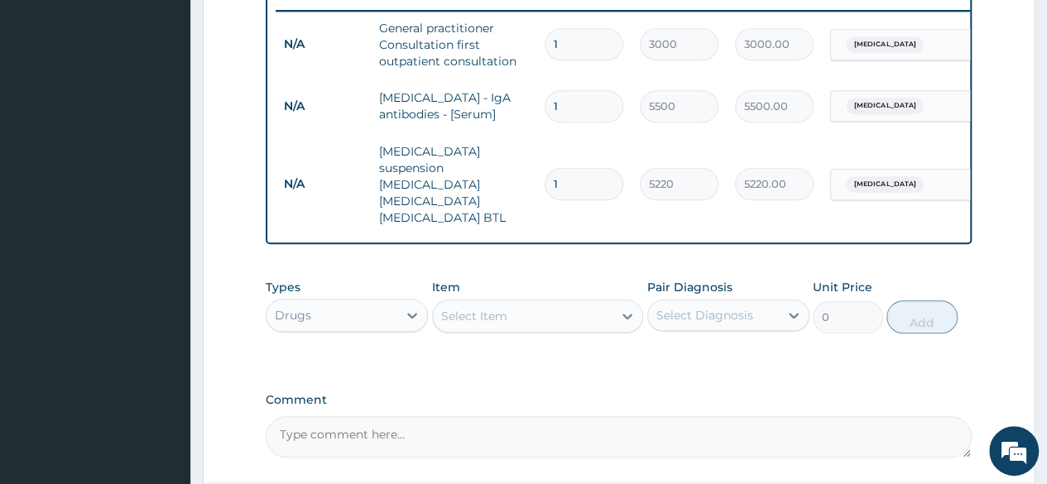
click at [472, 308] on div "Select Item" at bounding box center [474, 316] width 66 height 17
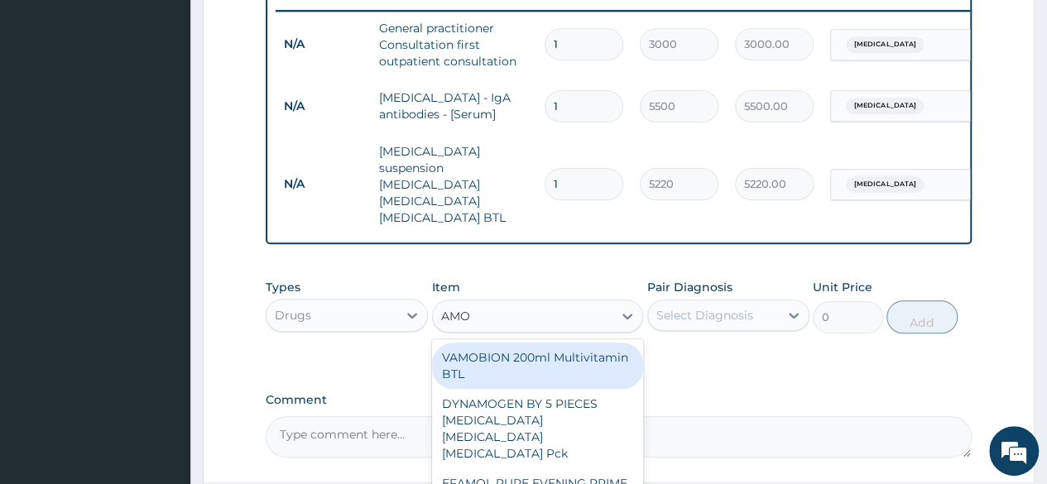
type input "AMOX"
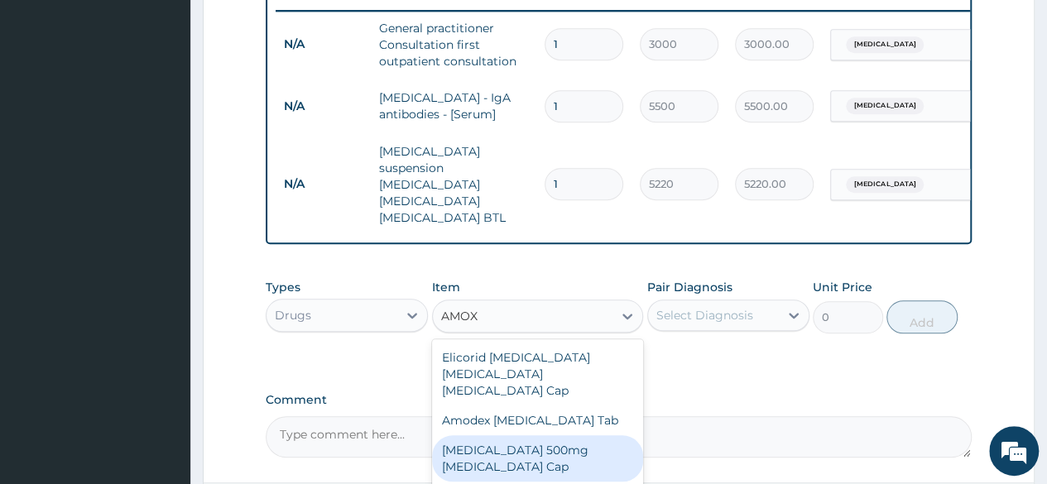
click at [520, 448] on div "[MEDICAL_DATA] 500mg [MEDICAL_DATA] Cap" at bounding box center [538, 458] width 212 height 46
type input "70"
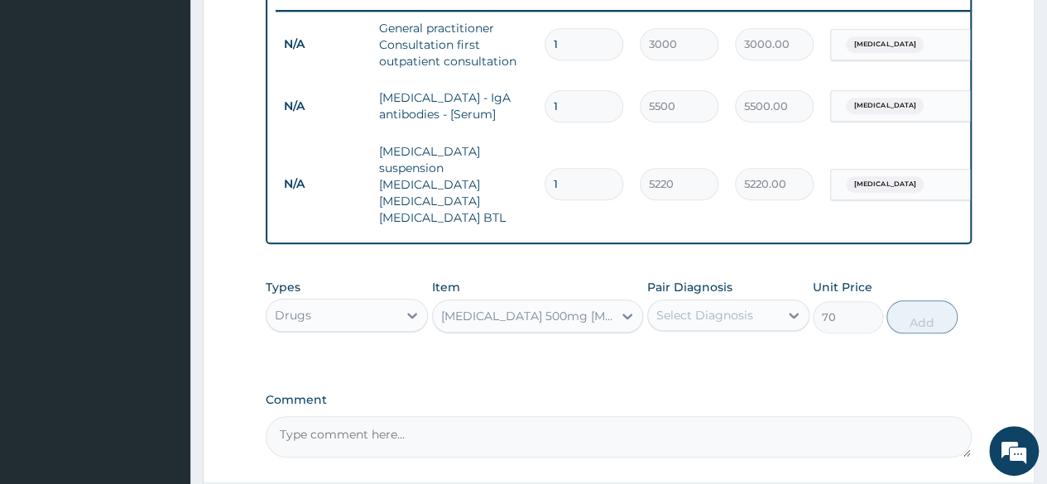
click at [755, 306] on div "Select Diagnosis" at bounding box center [713, 315] width 131 height 26
click at [721, 347] on label "[MEDICAL_DATA]" at bounding box center [725, 355] width 103 height 17
checkbox input "true"
click at [912, 310] on button "Add" at bounding box center [921, 316] width 70 height 33
type input "0"
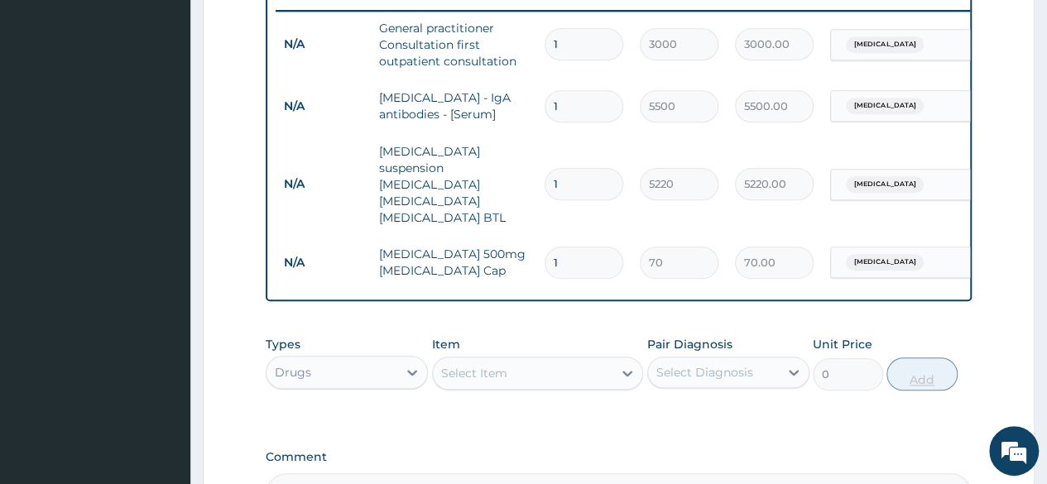
type input "15"
type input "1050.00"
type input "15"
click at [538, 362] on div "Select Item" at bounding box center [523, 373] width 180 height 26
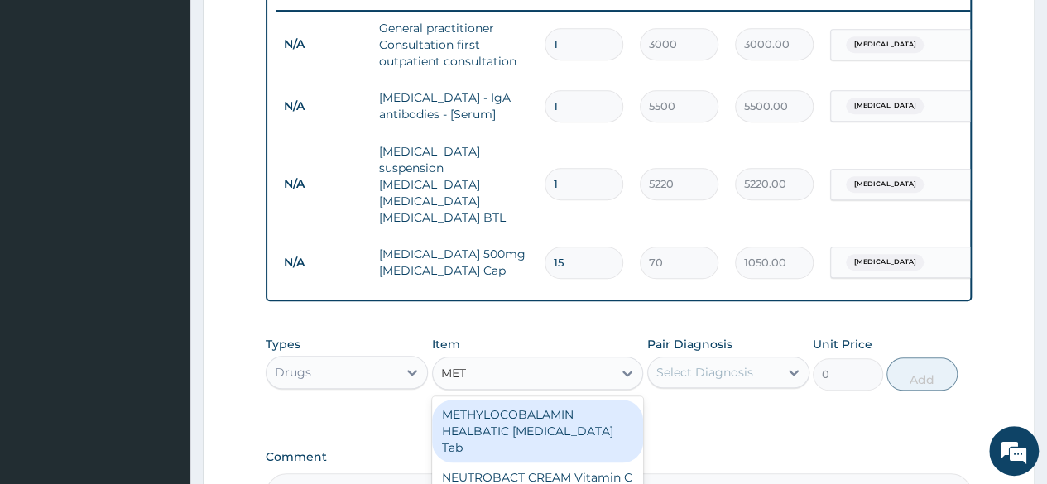
scroll to position [846, 0]
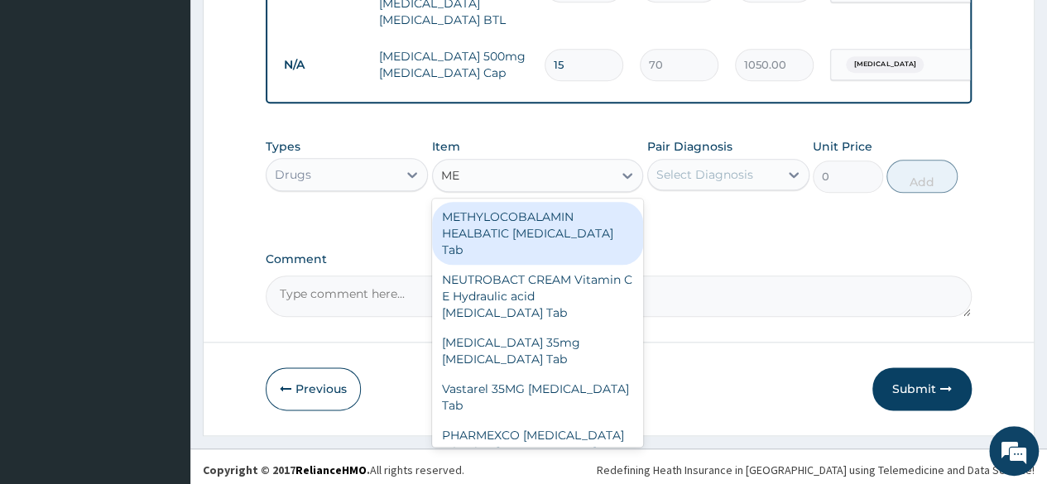
type input "M"
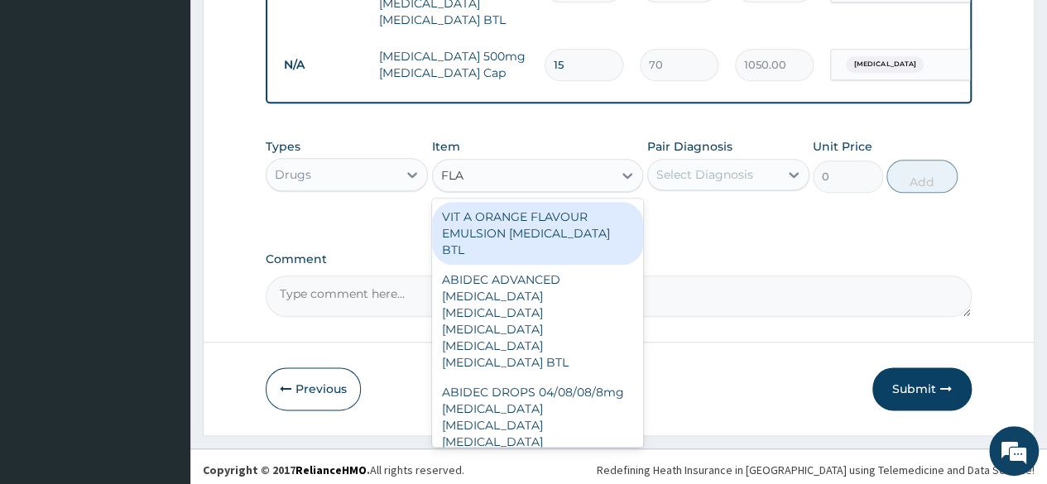
type input "FLAG"
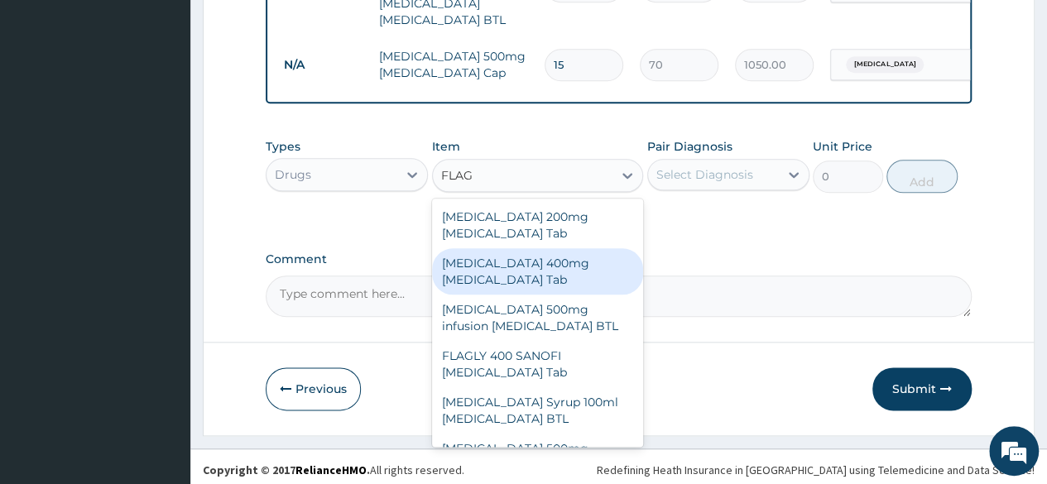
click at [545, 271] on div "[MEDICAL_DATA] 400mg [MEDICAL_DATA] Tab" at bounding box center [538, 271] width 212 height 46
type input "20"
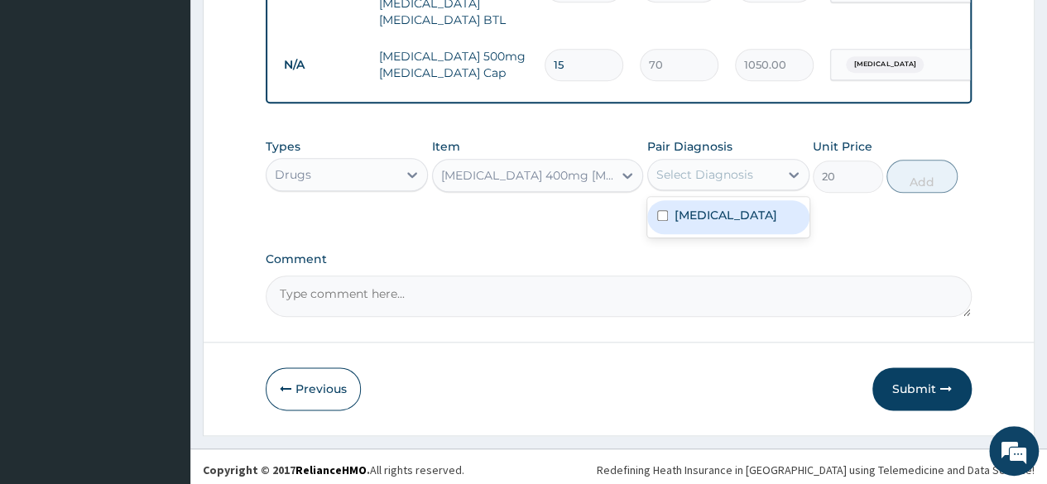
click at [723, 175] on div "Select Diagnosis" at bounding box center [704, 174] width 97 height 17
click at [692, 217] on label "[MEDICAL_DATA]" at bounding box center [725, 215] width 103 height 17
checkbox input "true"
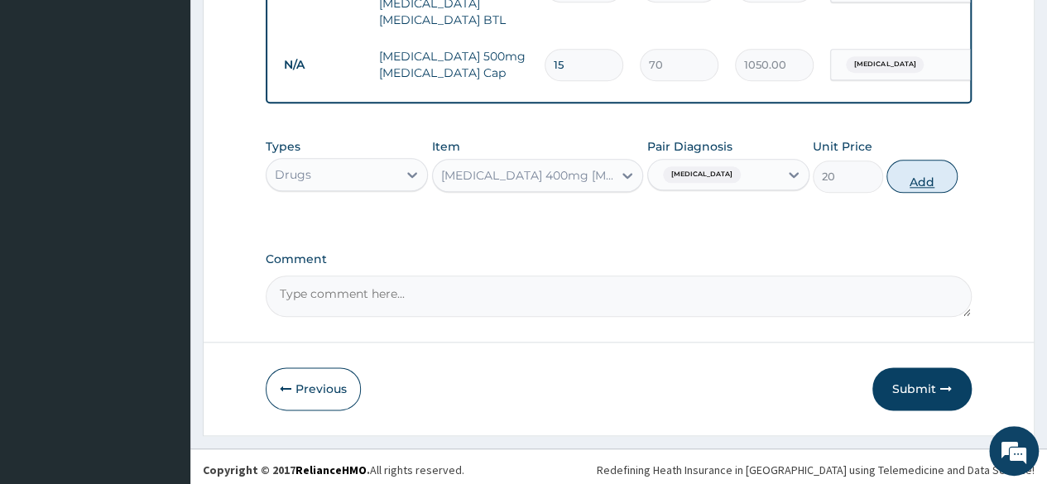
click at [909, 171] on button "Add" at bounding box center [921, 176] width 70 height 33
type input "0"
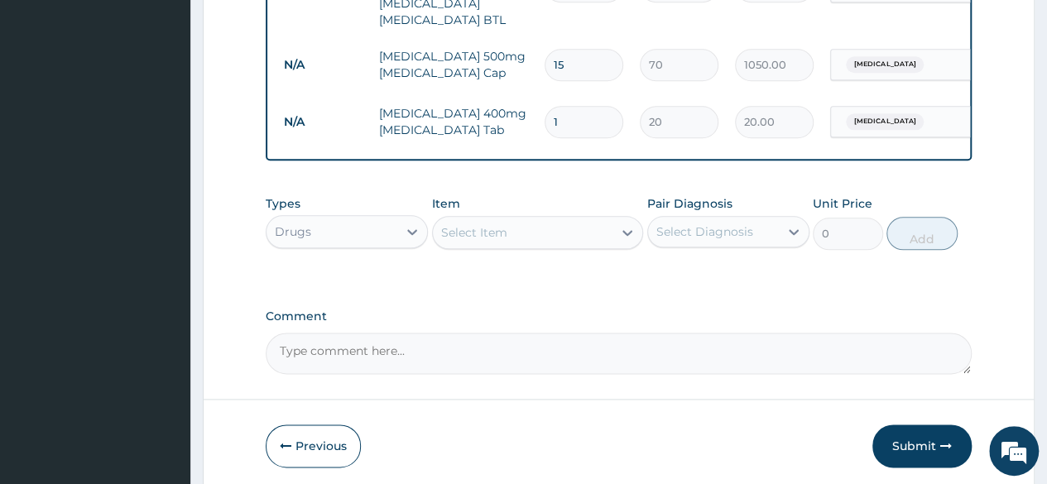
type input "0.00"
type input "3"
type input "60.00"
type input "30"
type input "600.00"
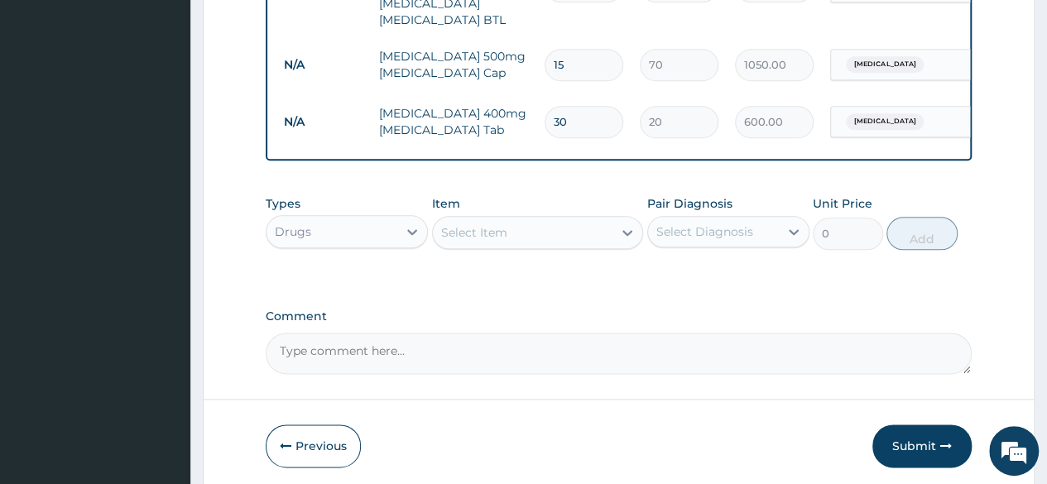
type input "30"
click at [491, 225] on div "Select Item" at bounding box center [474, 232] width 66 height 17
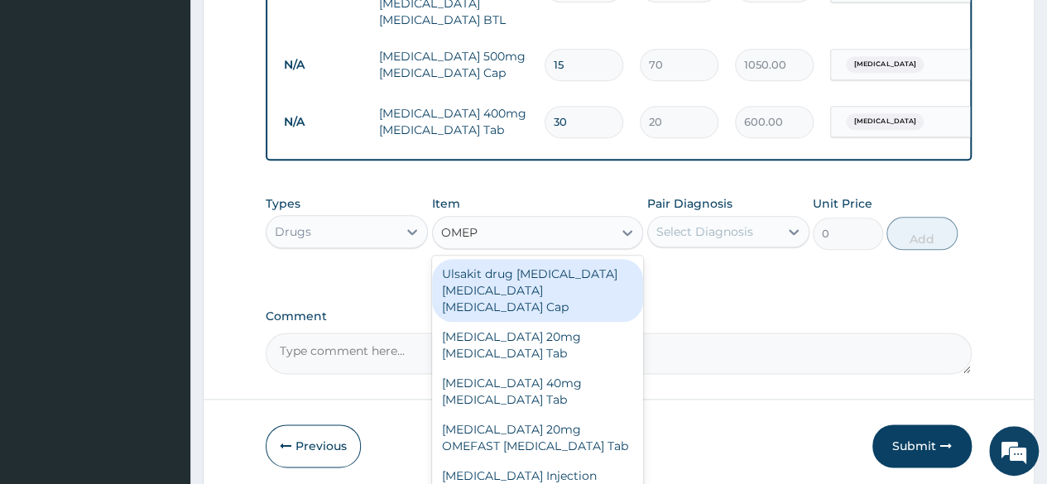
type input "OMEPR"
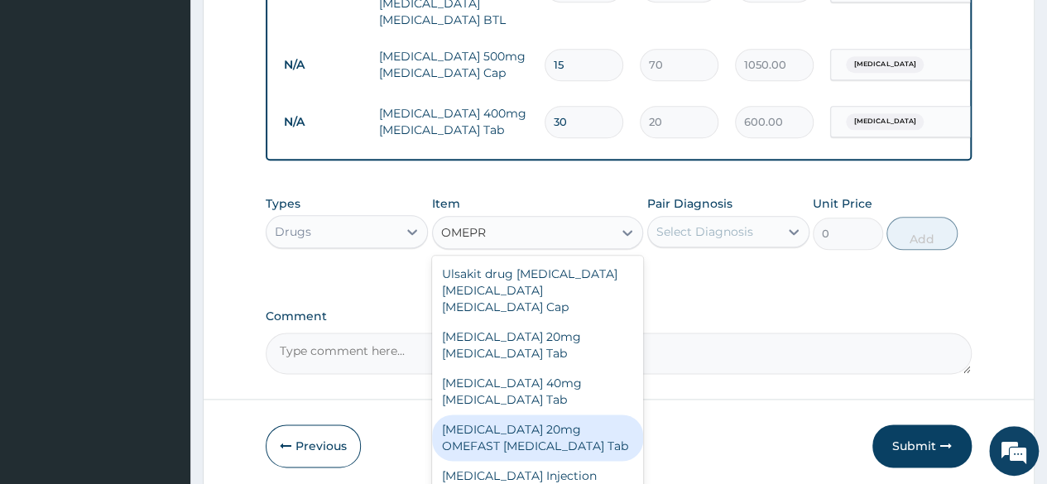
click at [526, 415] on div "[MEDICAL_DATA] 20mg OMEFAST [MEDICAL_DATA] Tab" at bounding box center [538, 438] width 212 height 46
type input "540"
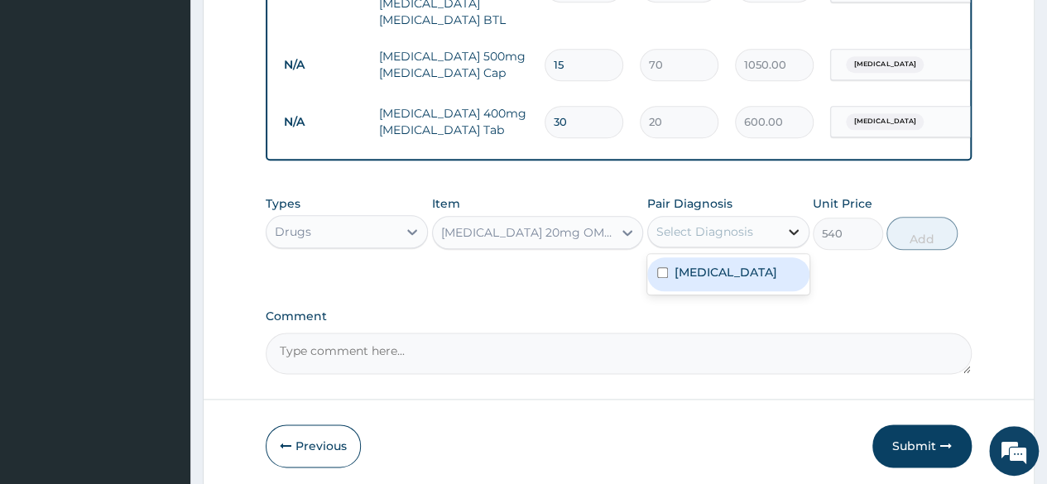
click at [788, 223] on icon at bounding box center [793, 231] width 17 height 17
click at [761, 263] on div "[MEDICAL_DATA]" at bounding box center [728, 274] width 162 height 34
checkbox input "true"
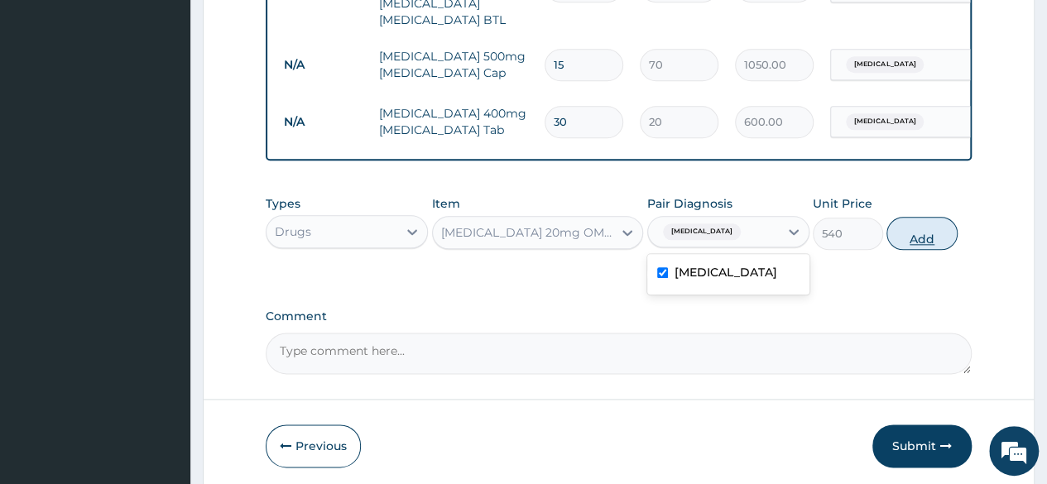
click at [903, 234] on button "Add" at bounding box center [921, 233] width 70 height 33
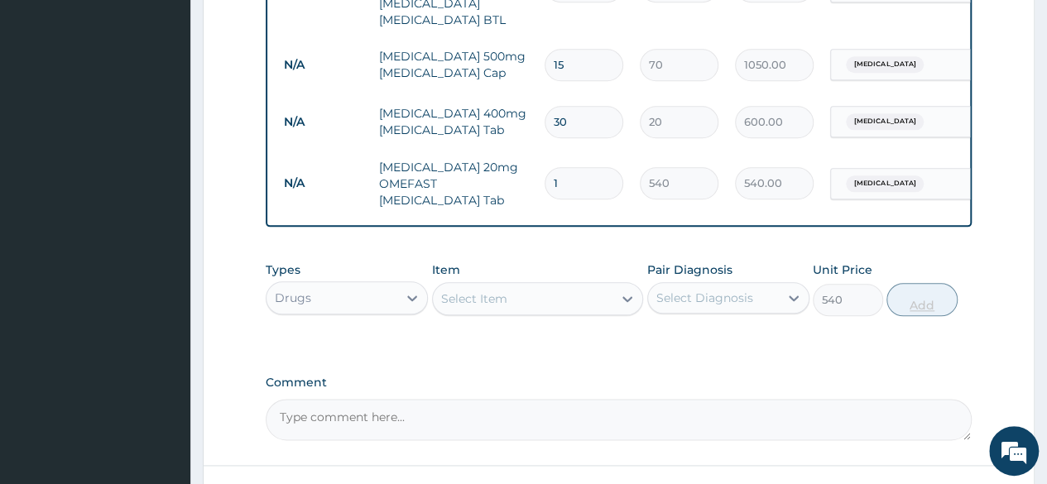
type input "0"
type input "14"
type input "7560.00"
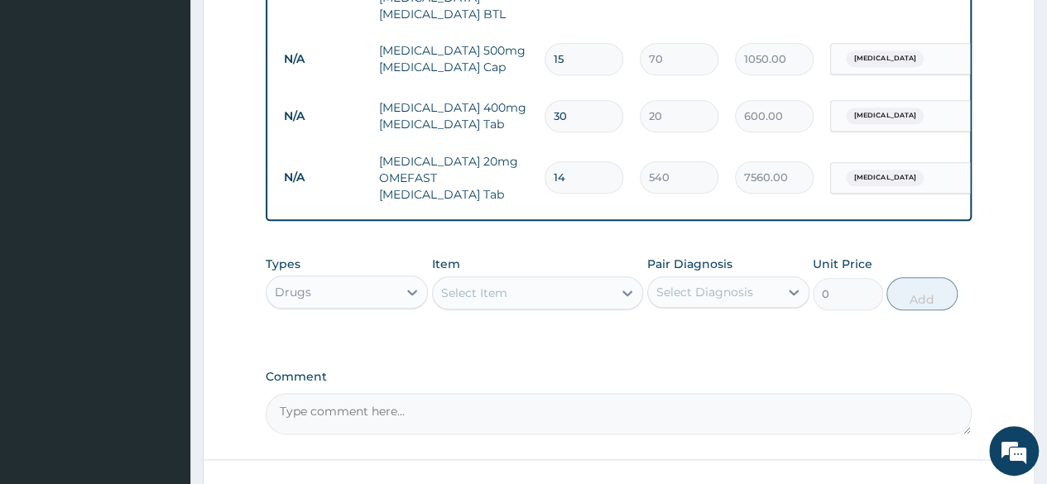
scroll to position [951, 0]
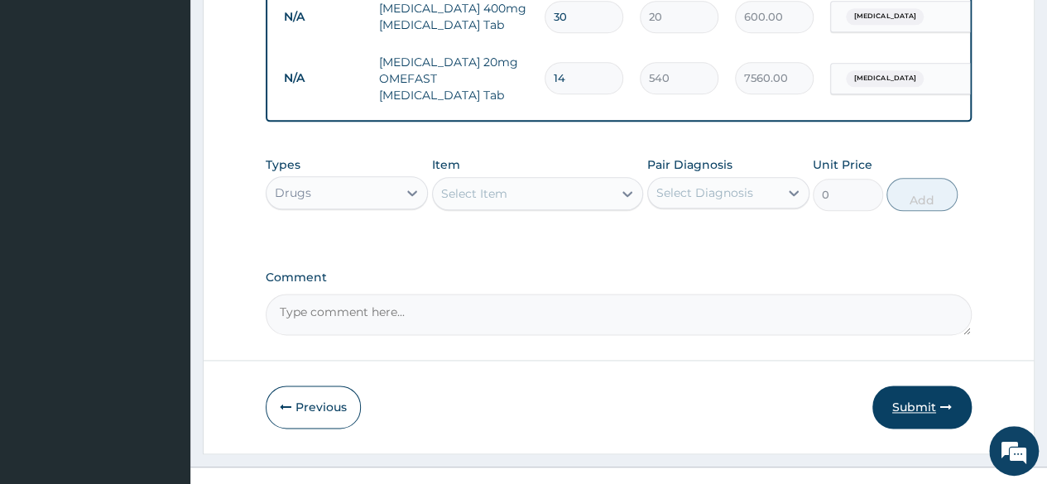
type input "14"
click at [905, 416] on button "Submit" at bounding box center [921, 407] width 99 height 43
